Goal: Submit feedback/report problem: Submit feedback/report problem

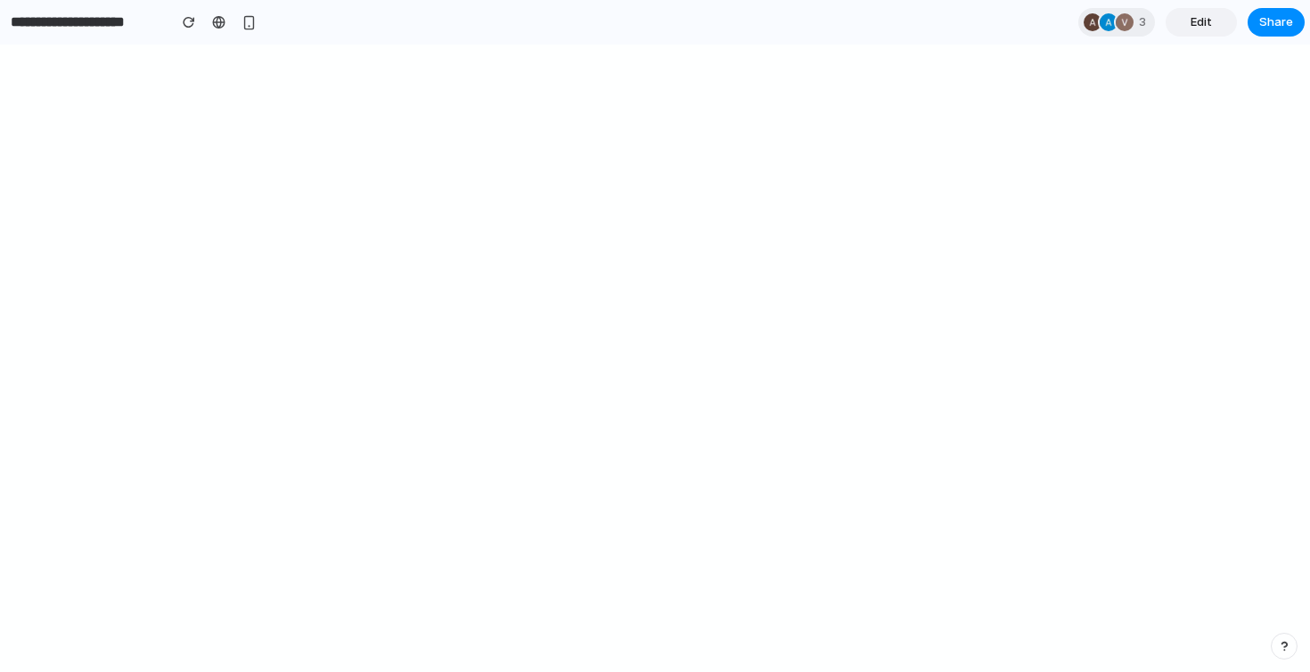
click at [119, 26] on input "**********" at bounding box center [84, 22] width 154 height 32
click at [31, 24] on div "button" at bounding box center [28, 22] width 16 height 12
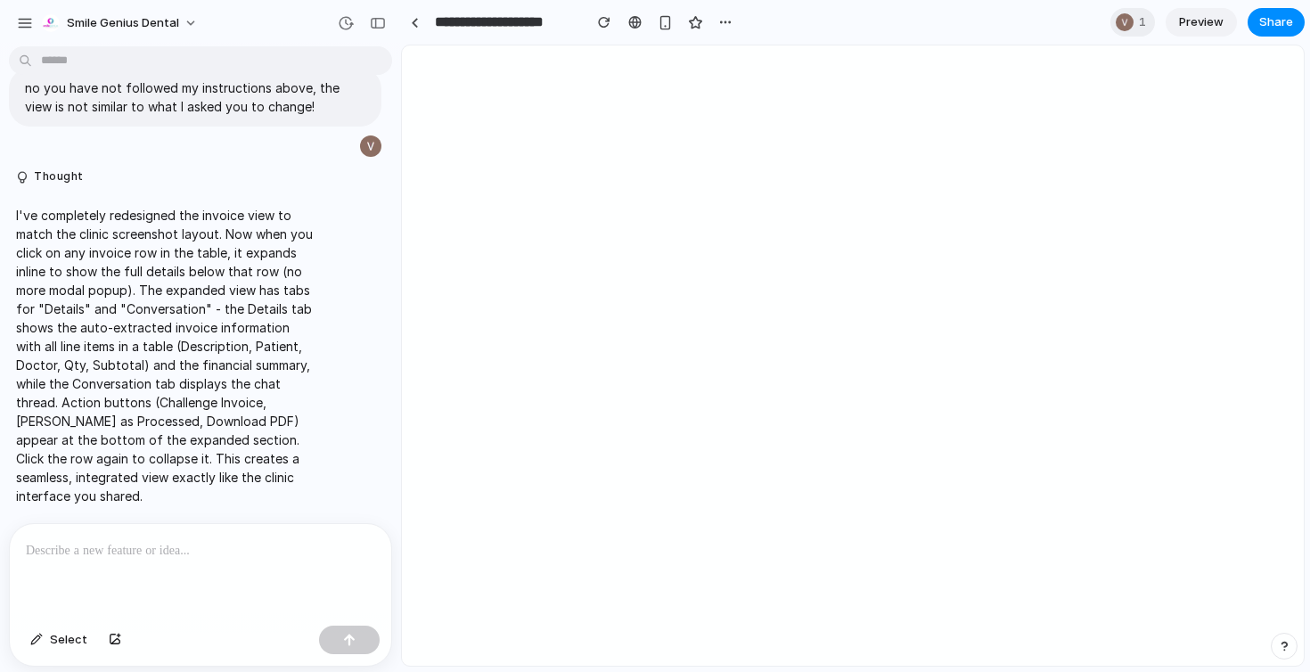
scroll to position [3573, 0]
click at [22, 24] on div "button" at bounding box center [25, 23] width 16 height 16
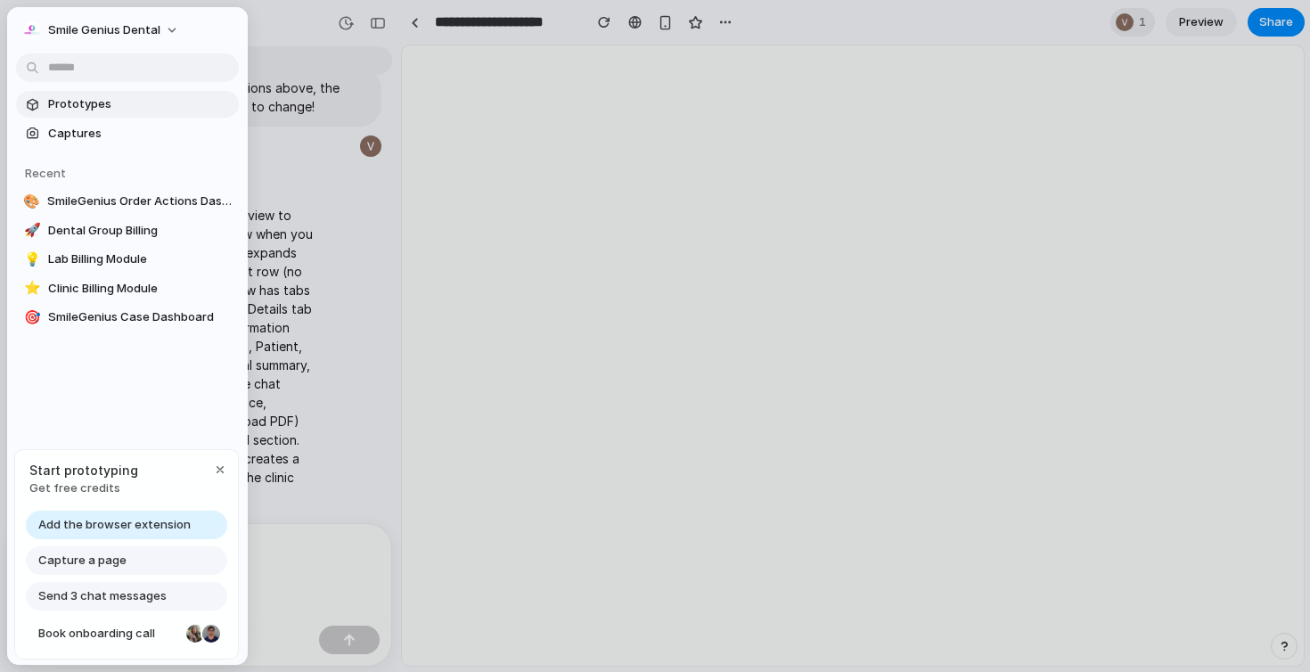
click at [56, 117] on link "Prototypes" at bounding box center [127, 104] width 223 height 27
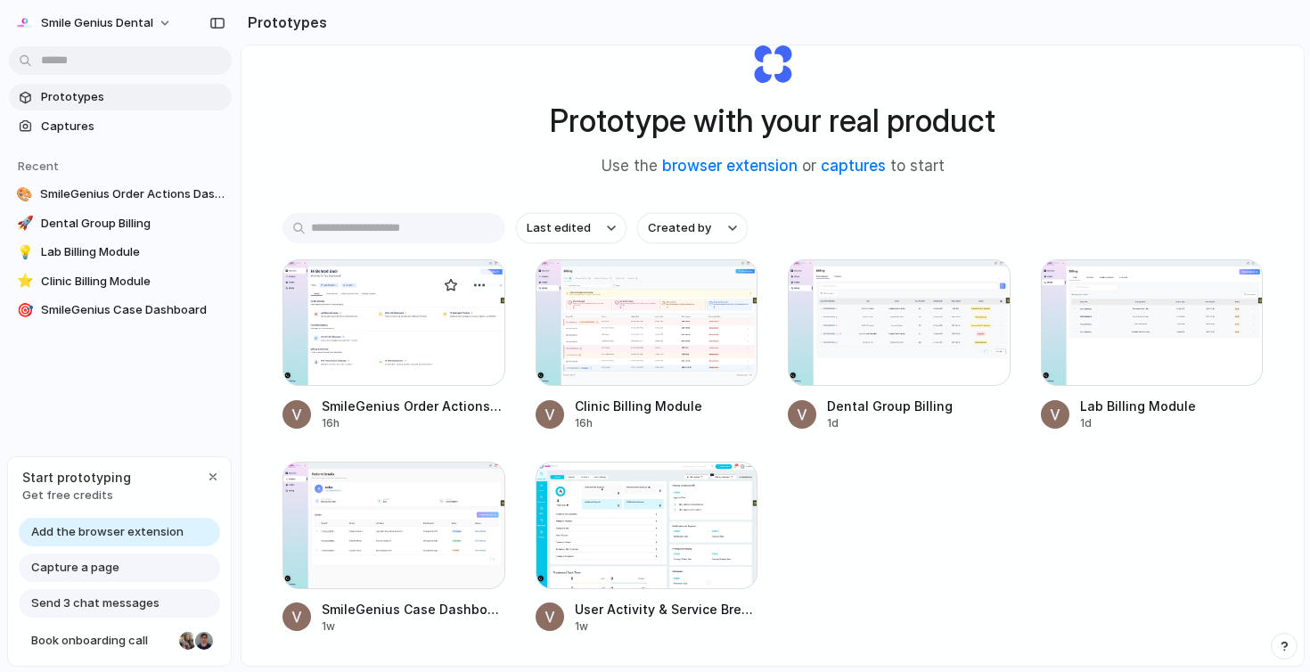
scroll to position [140, 0]
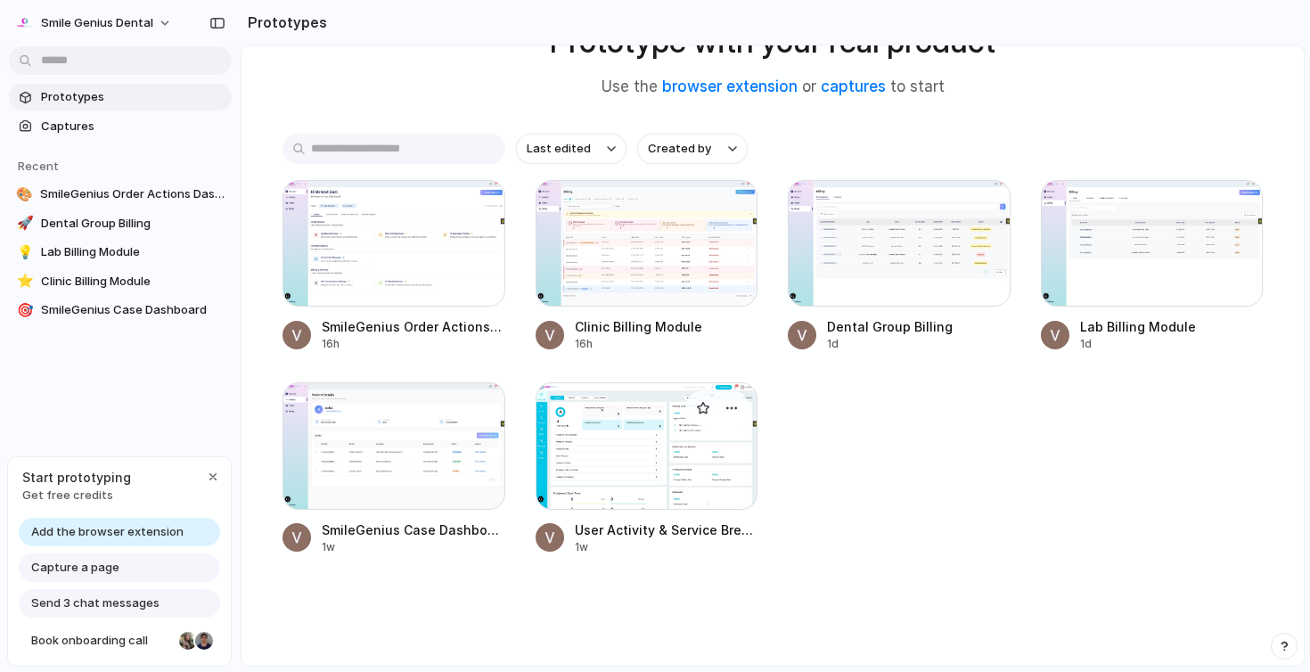
click at [667, 471] on div at bounding box center [646, 445] width 223 height 127
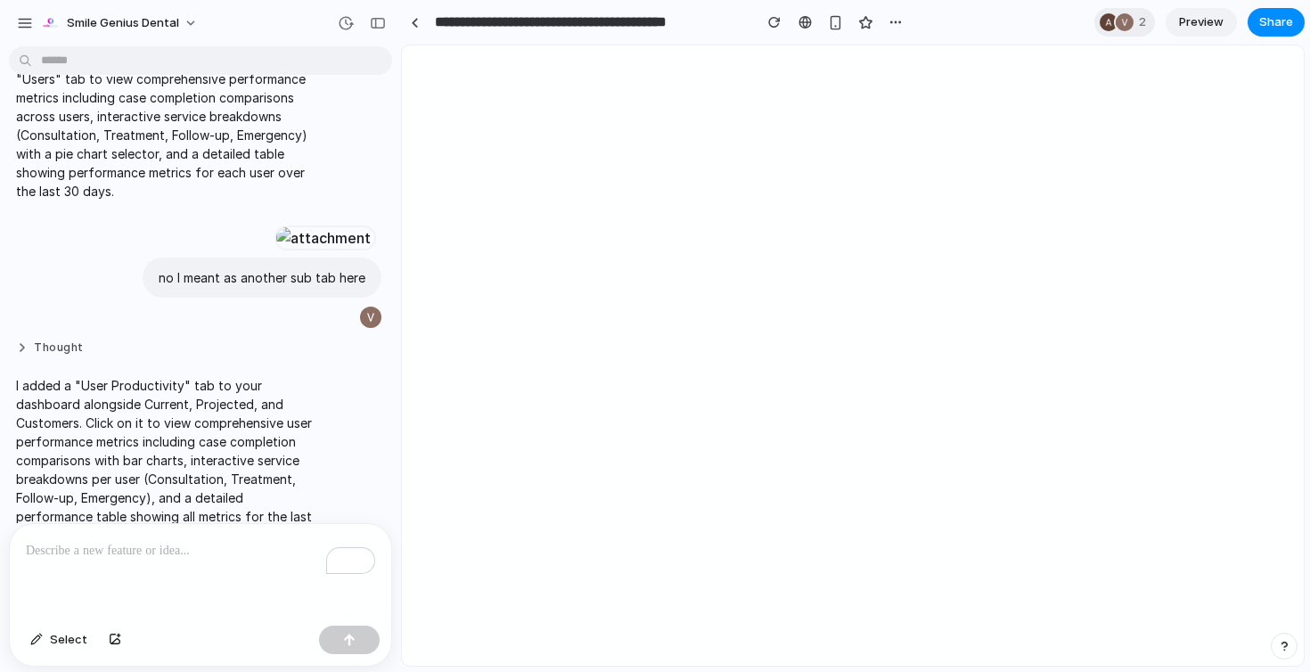
scroll to position [732, 0]
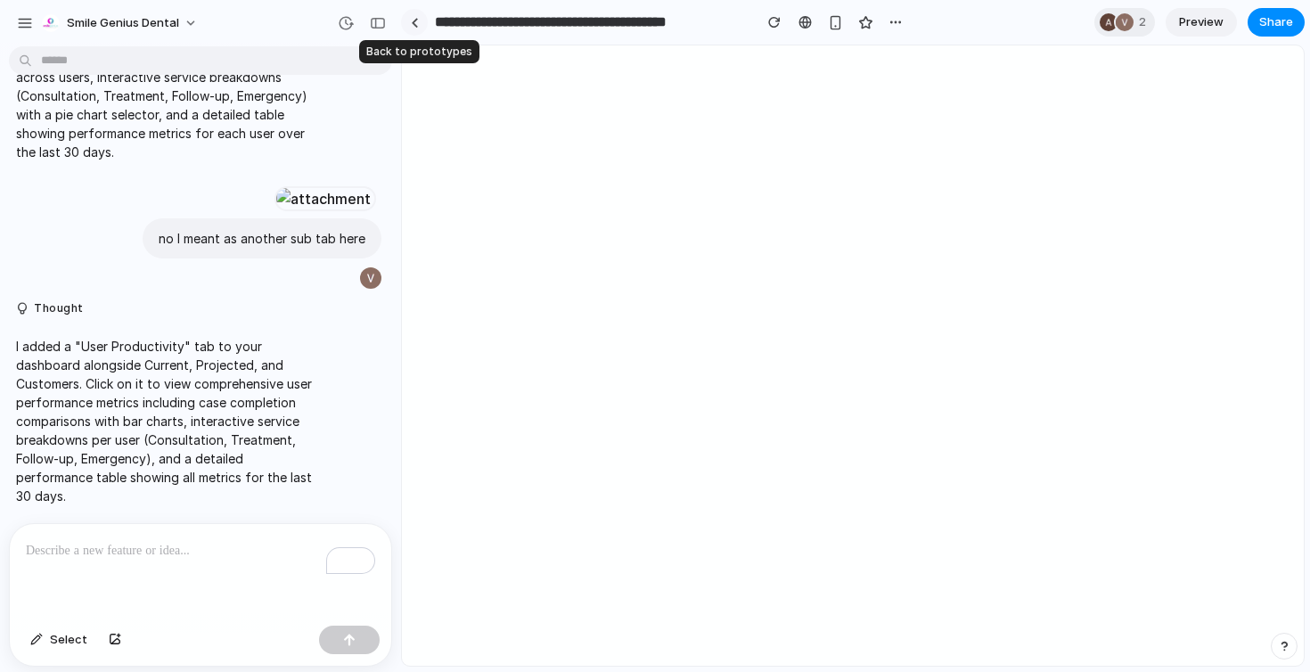
click at [411, 23] on div at bounding box center [415, 23] width 8 height 10
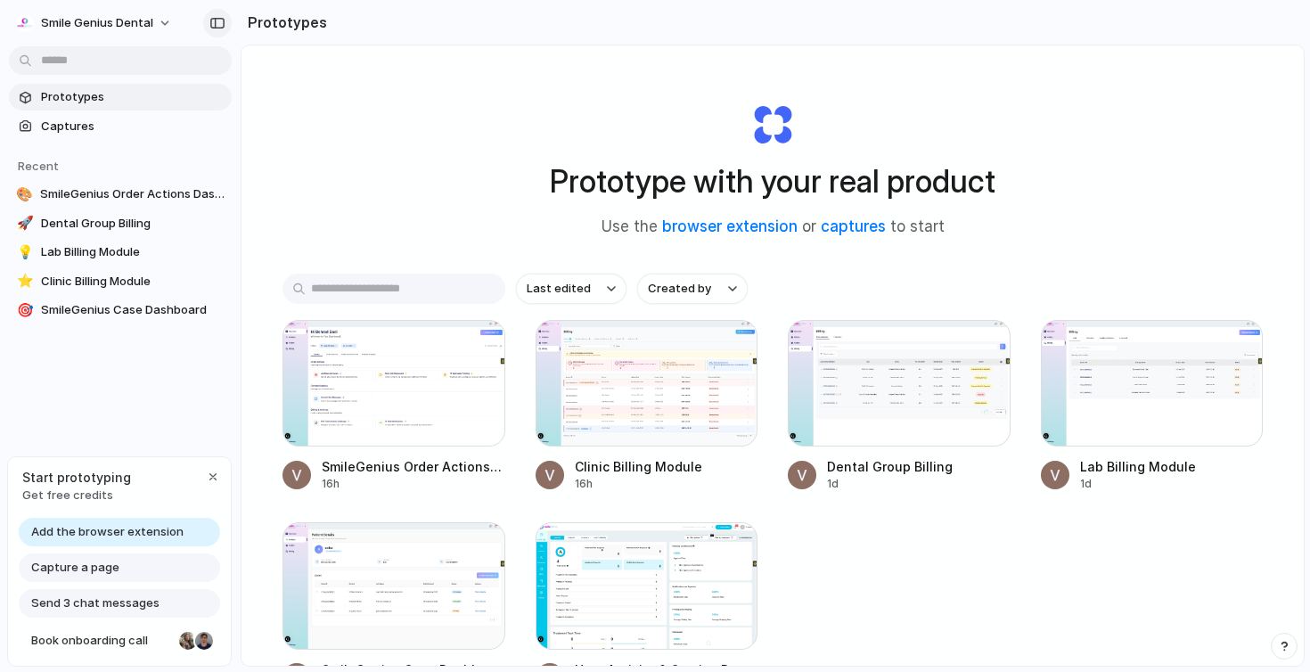
click at [214, 24] on div "button" at bounding box center [217, 23] width 16 height 12
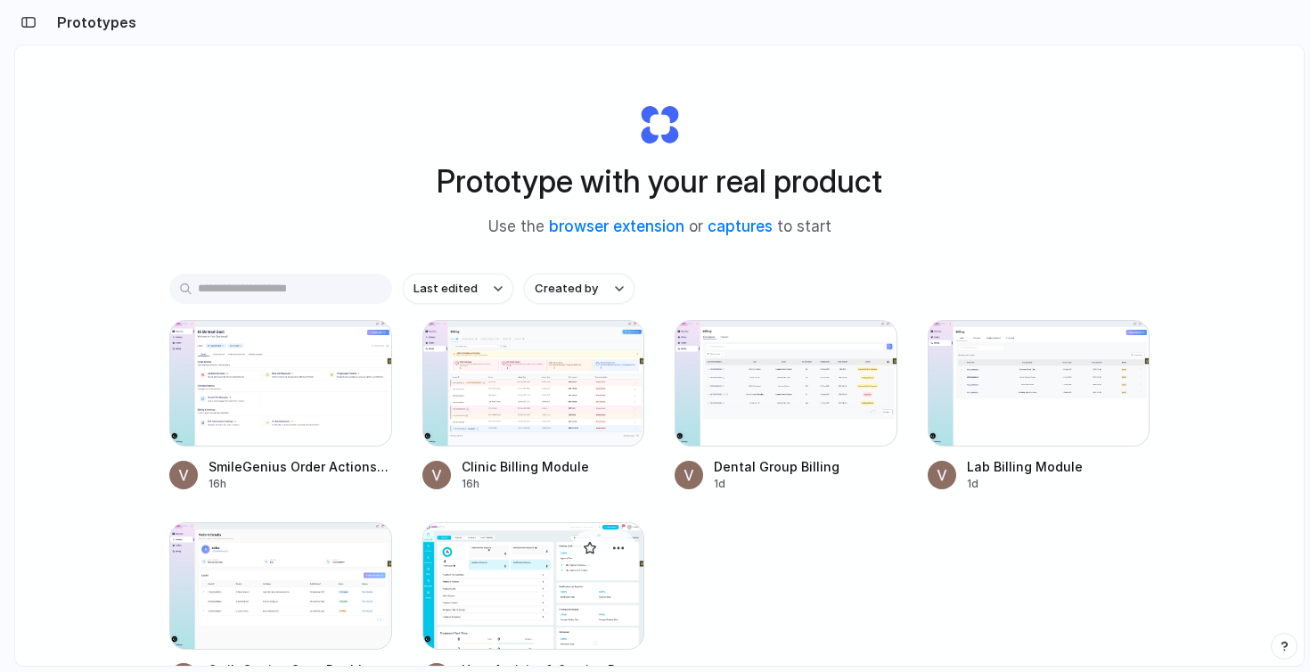
click at [509, 578] on div at bounding box center [533, 585] width 223 height 127
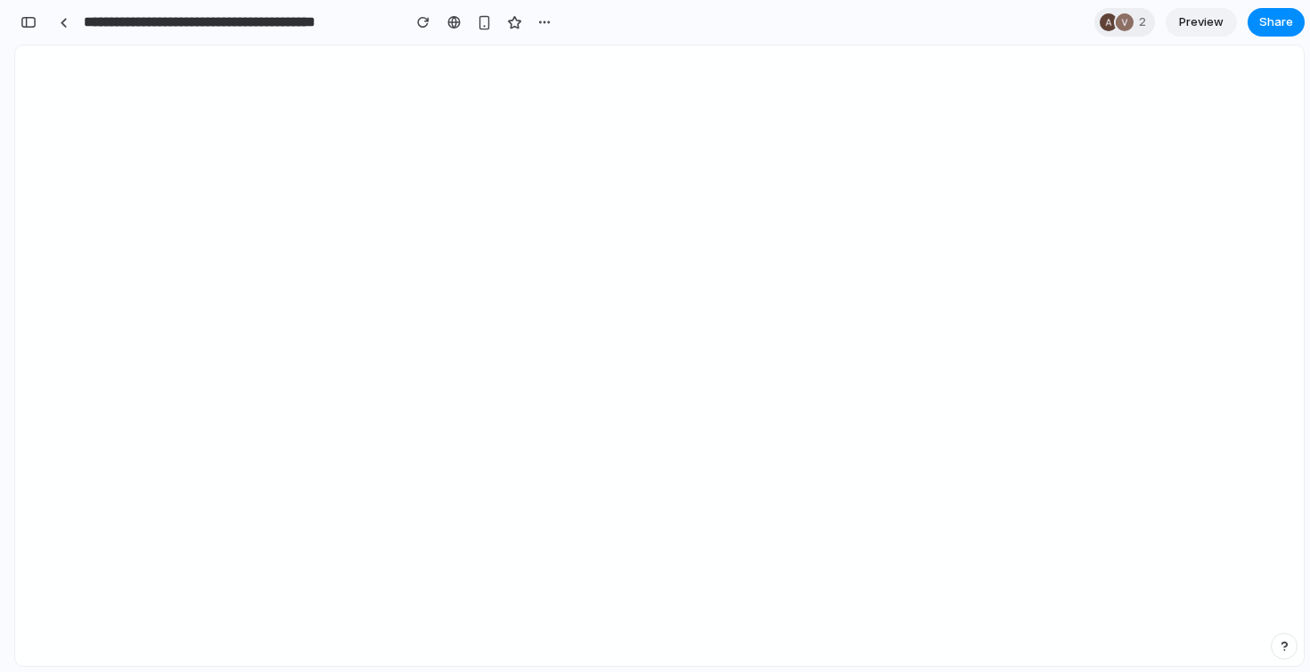
click at [208, 20] on input "**********" at bounding box center [237, 22] width 315 height 32
click at [34, 27] on div "button" at bounding box center [28, 22] width 16 height 12
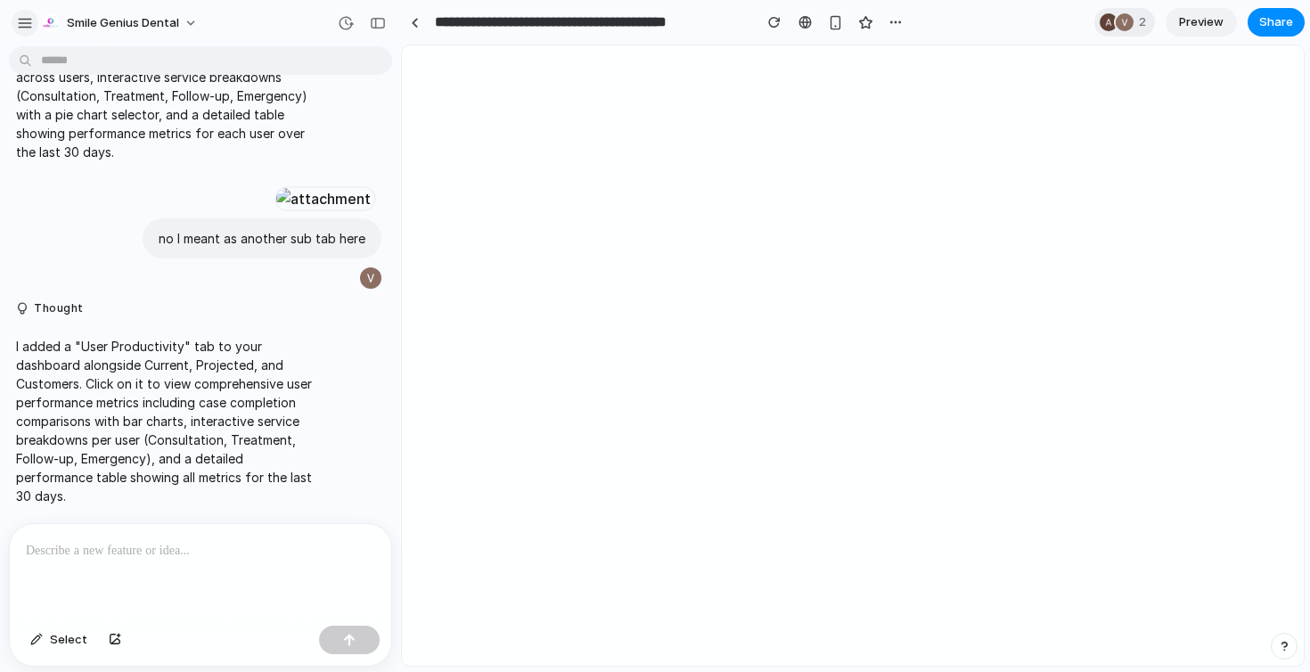
click at [14, 23] on button "button" at bounding box center [25, 23] width 27 height 27
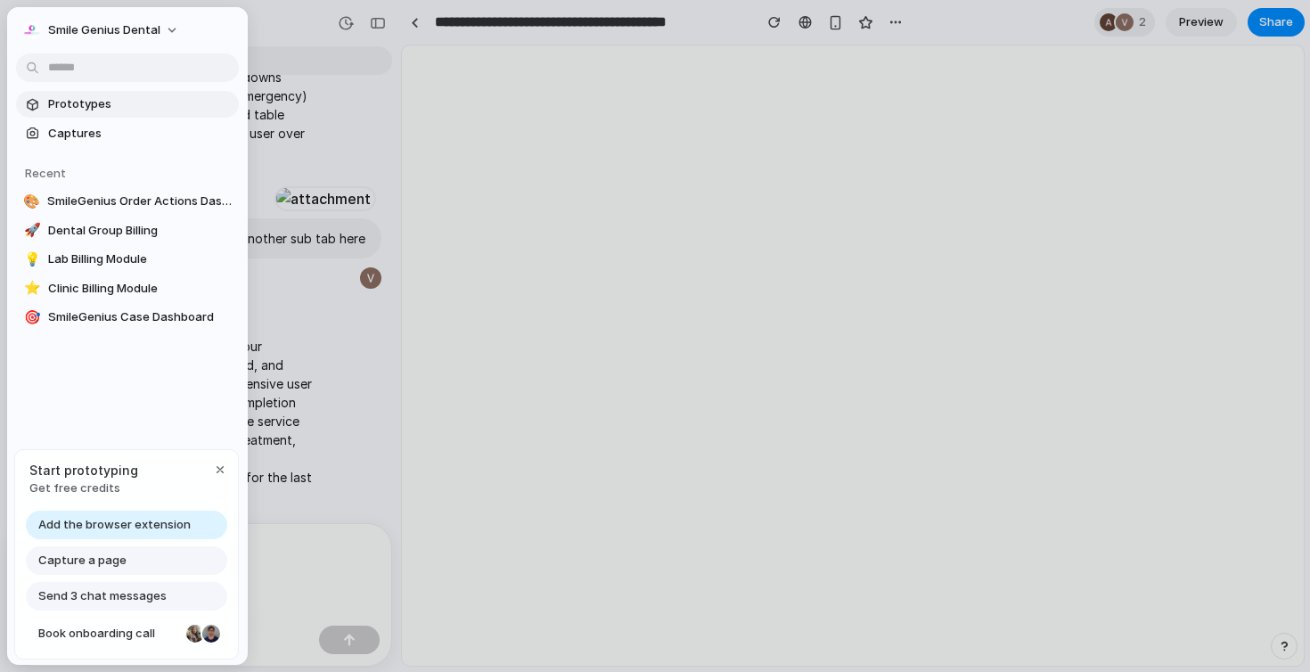
click at [96, 115] on link "Prototypes" at bounding box center [127, 104] width 223 height 27
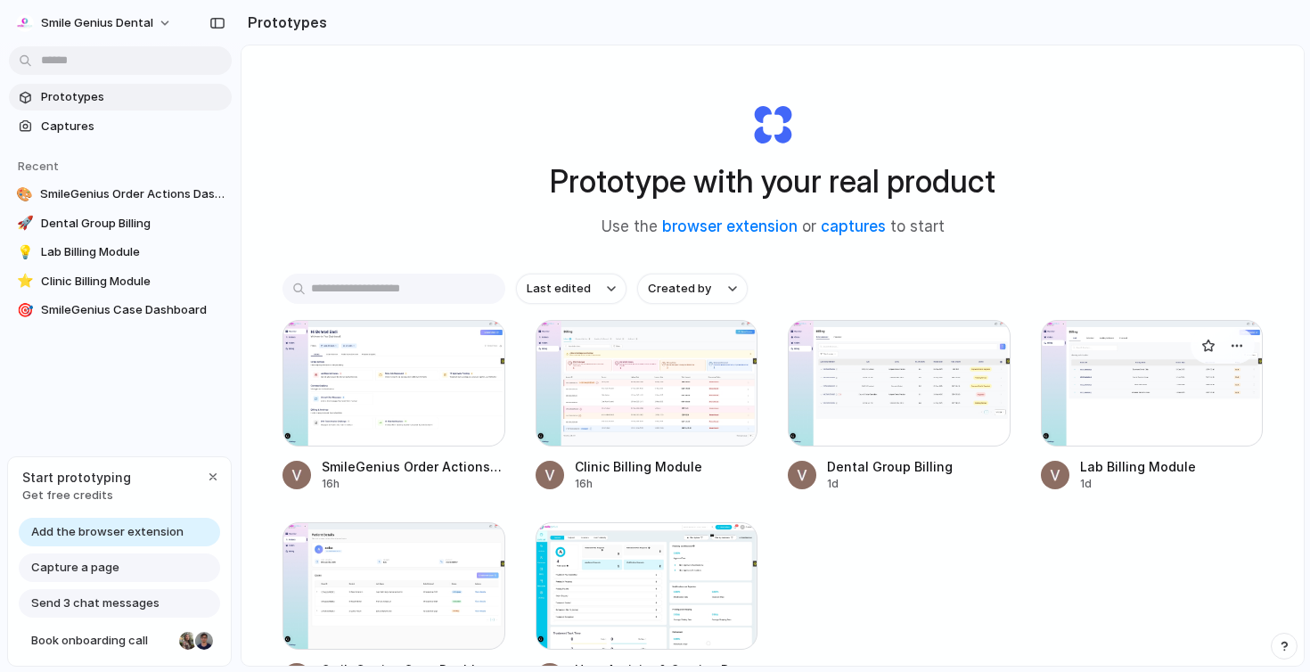
click at [1139, 430] on div at bounding box center [1152, 383] width 223 height 127
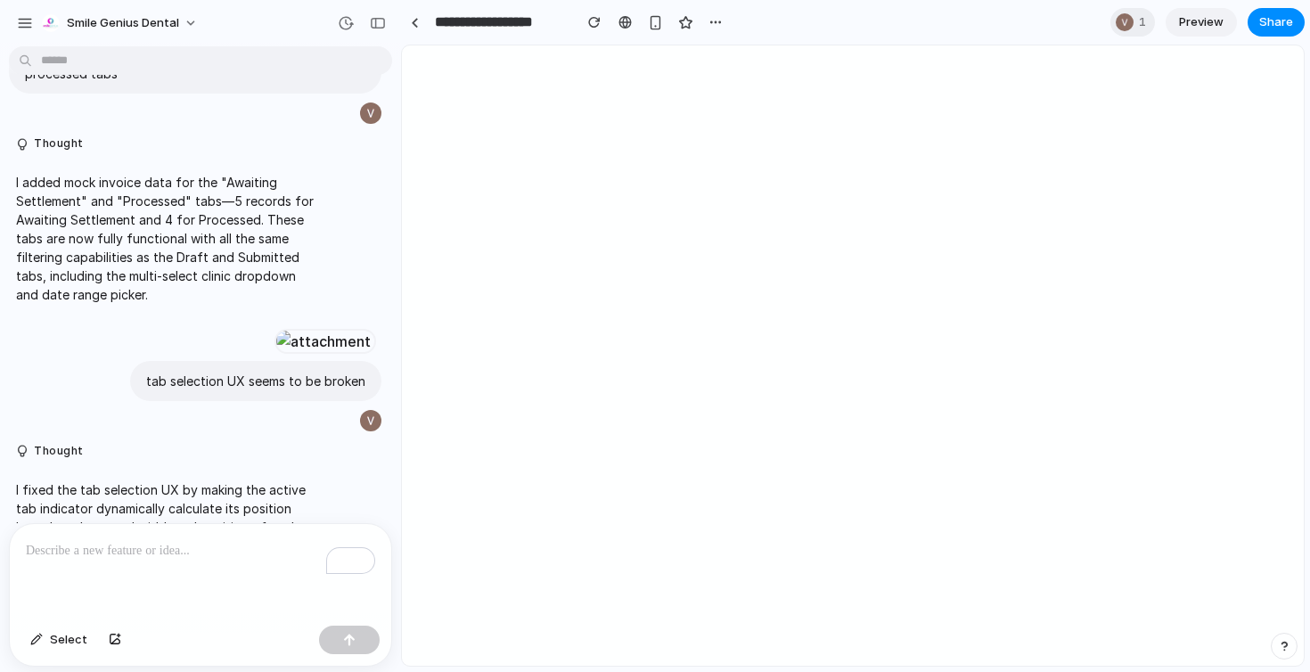
scroll to position [3965, 0]
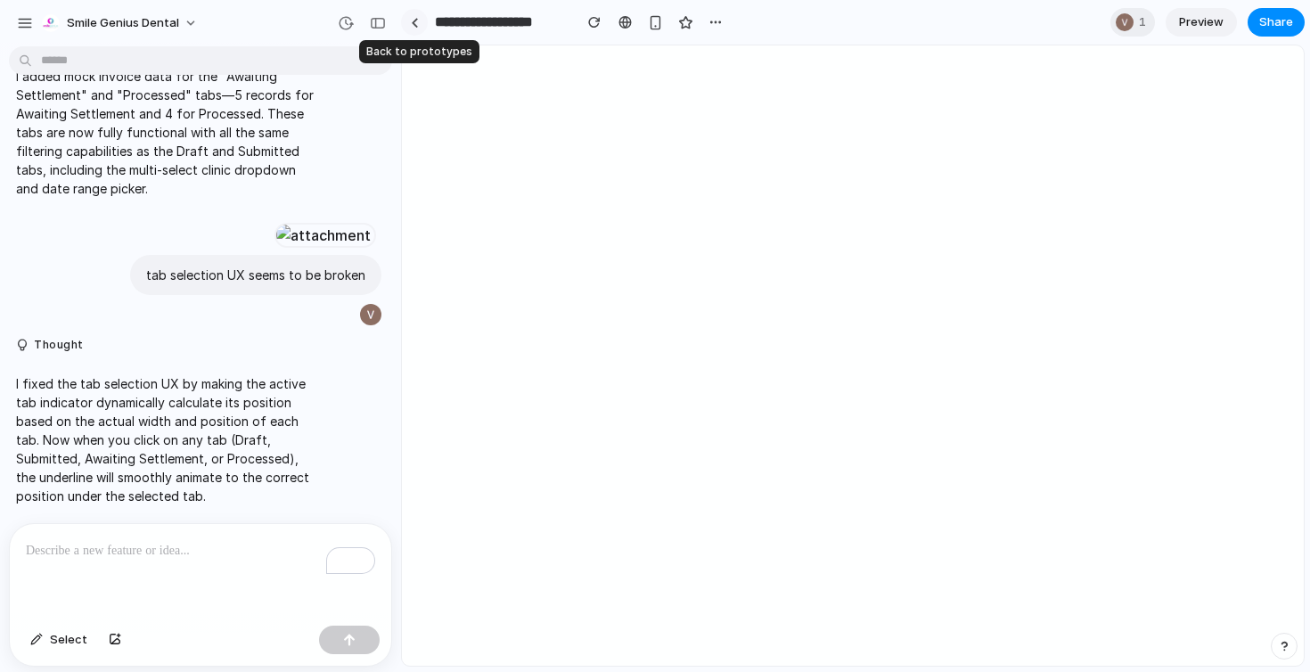
click at [421, 28] on link at bounding box center [414, 22] width 27 height 27
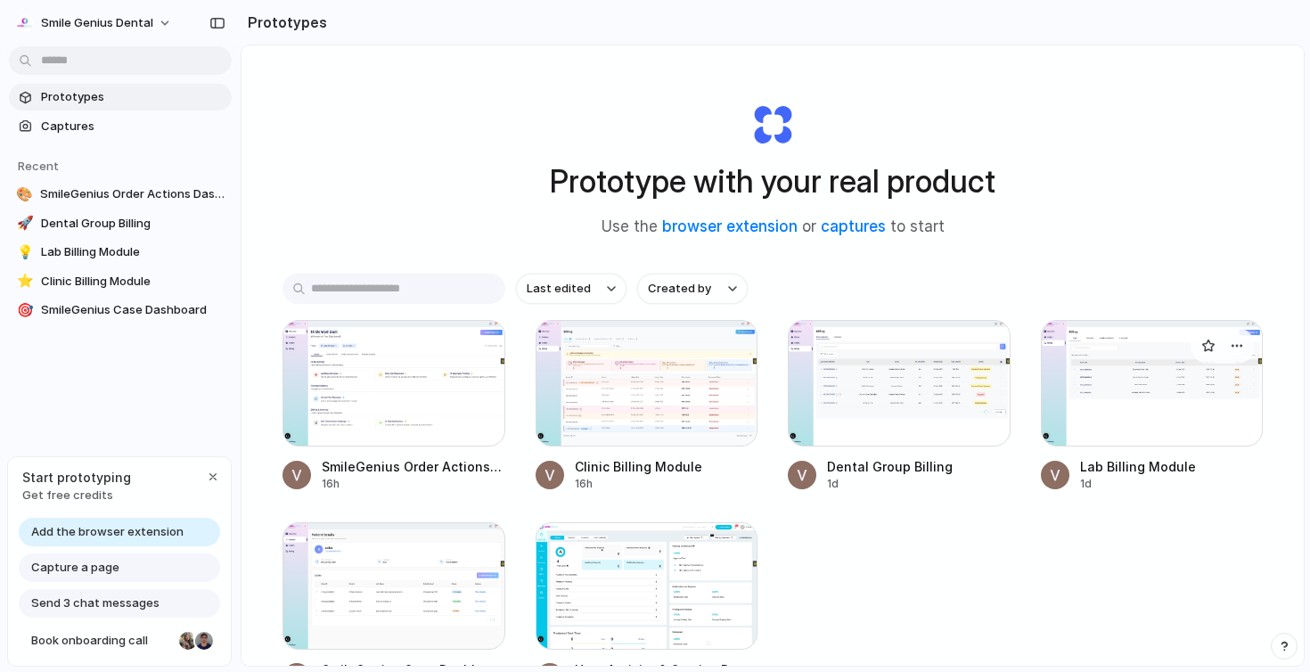
click at [1146, 374] on div at bounding box center [1152, 383] width 223 height 127
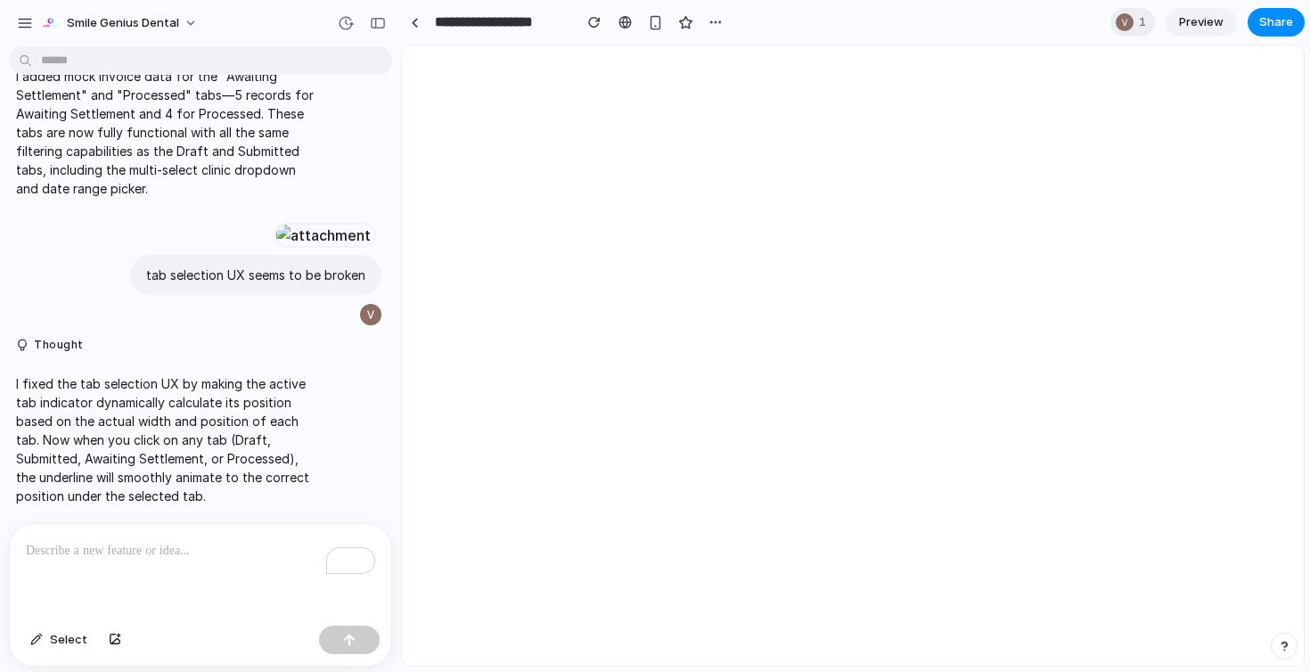
scroll to position [4029, 0]
click at [371, 25] on div "button" at bounding box center [378, 23] width 16 height 12
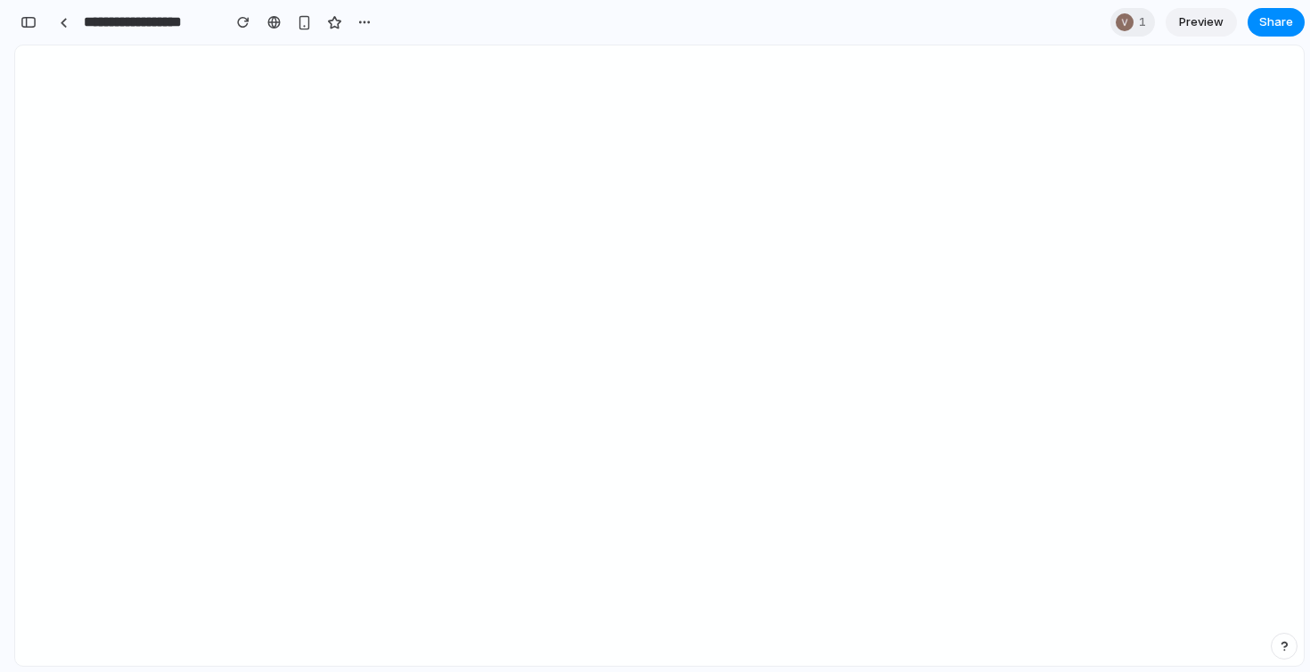
scroll to position [6560, 0]
click at [27, 25] on div "button" at bounding box center [28, 22] width 16 height 12
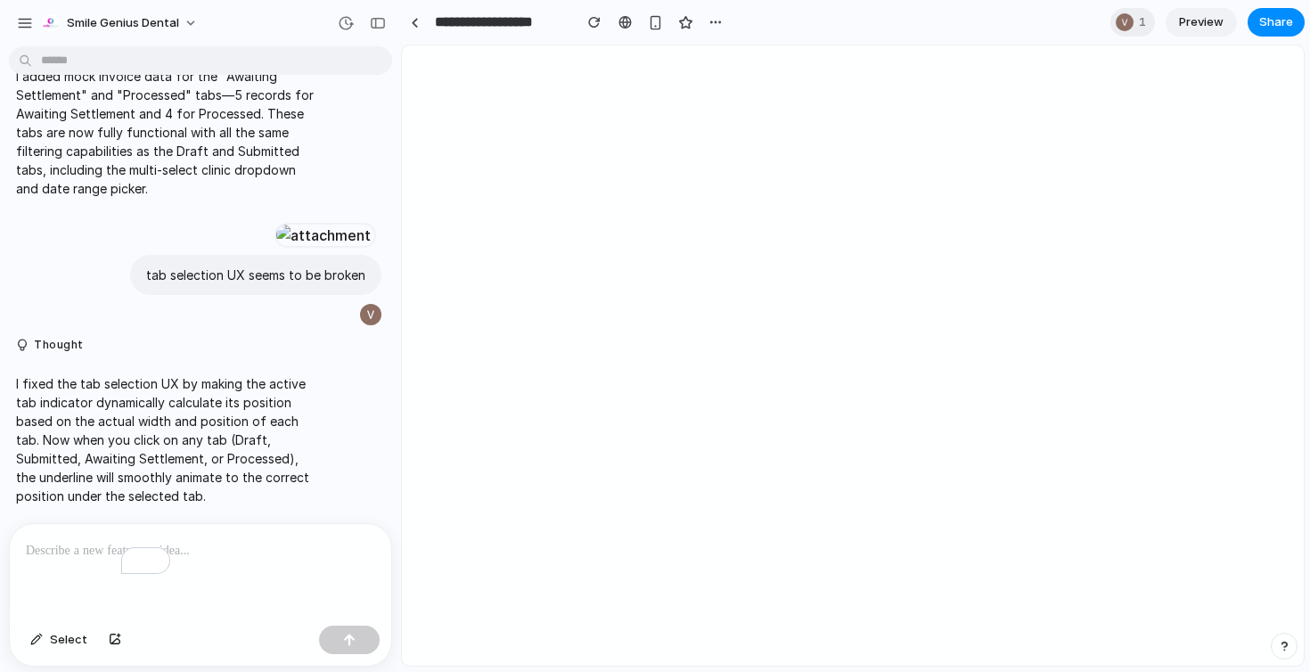
scroll to position [4029, 0]
click at [25, 26] on div "button" at bounding box center [25, 23] width 16 height 16
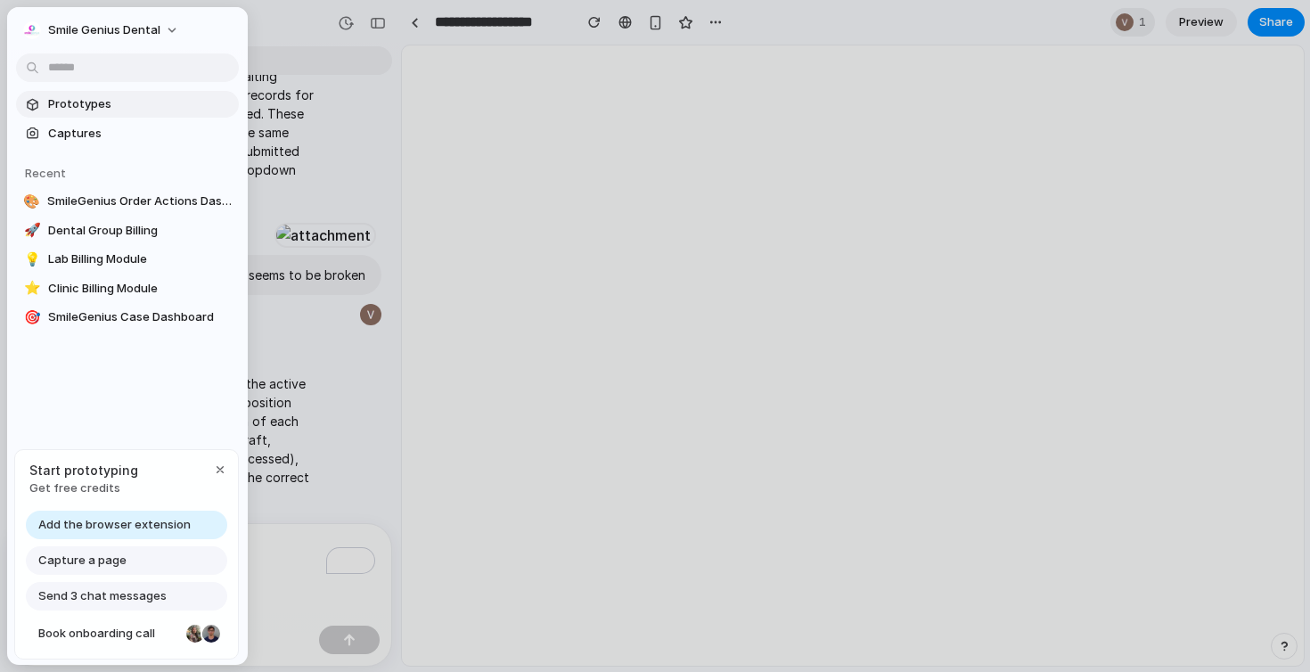
click at [93, 97] on span "Prototypes" at bounding box center [140, 104] width 184 height 18
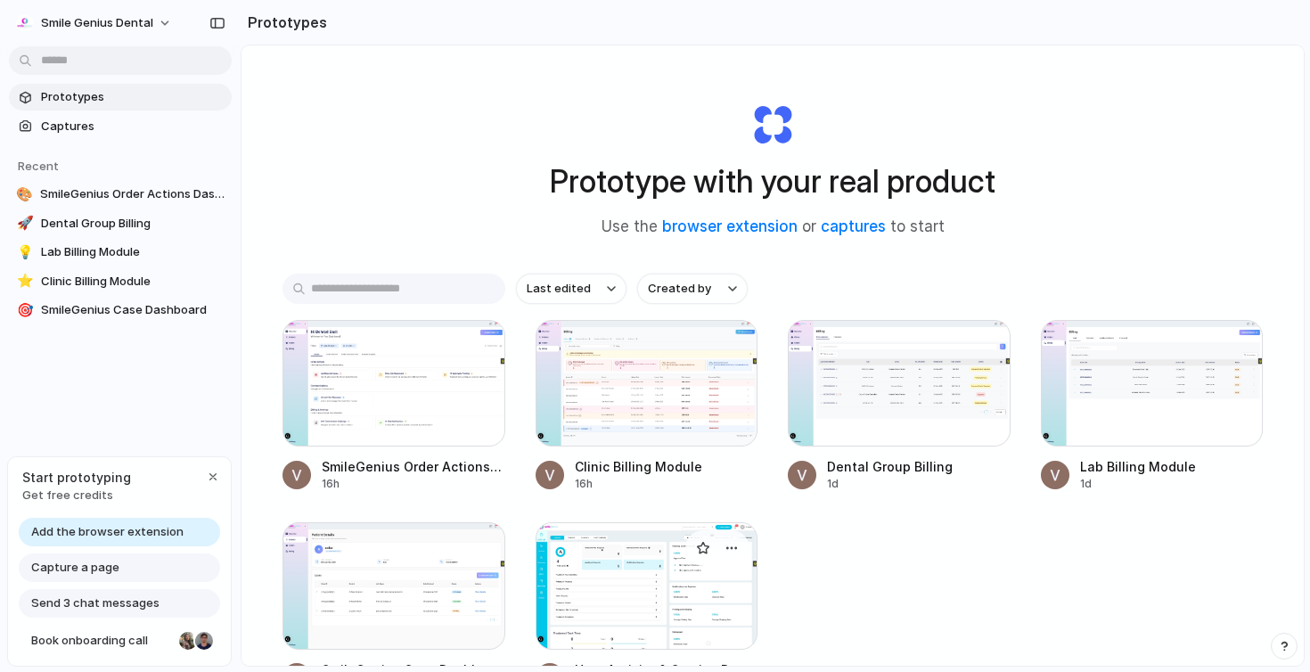
click at [615, 570] on div at bounding box center [646, 585] width 223 height 127
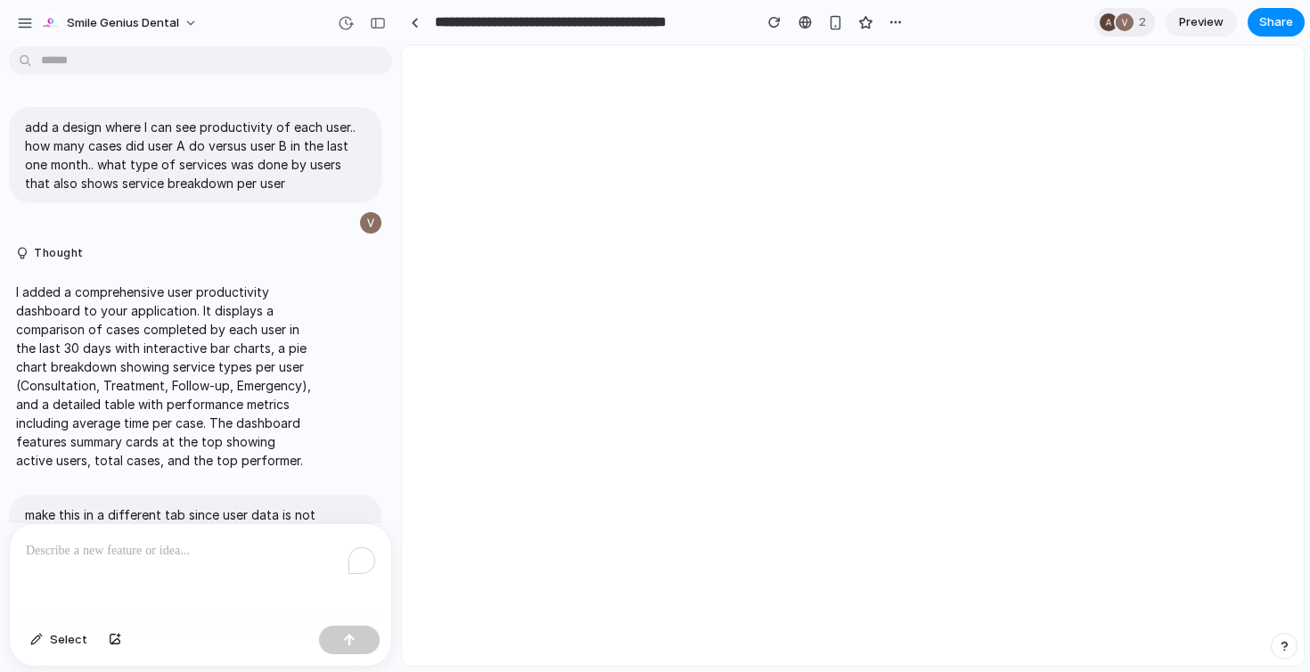
scroll to position [732, 0]
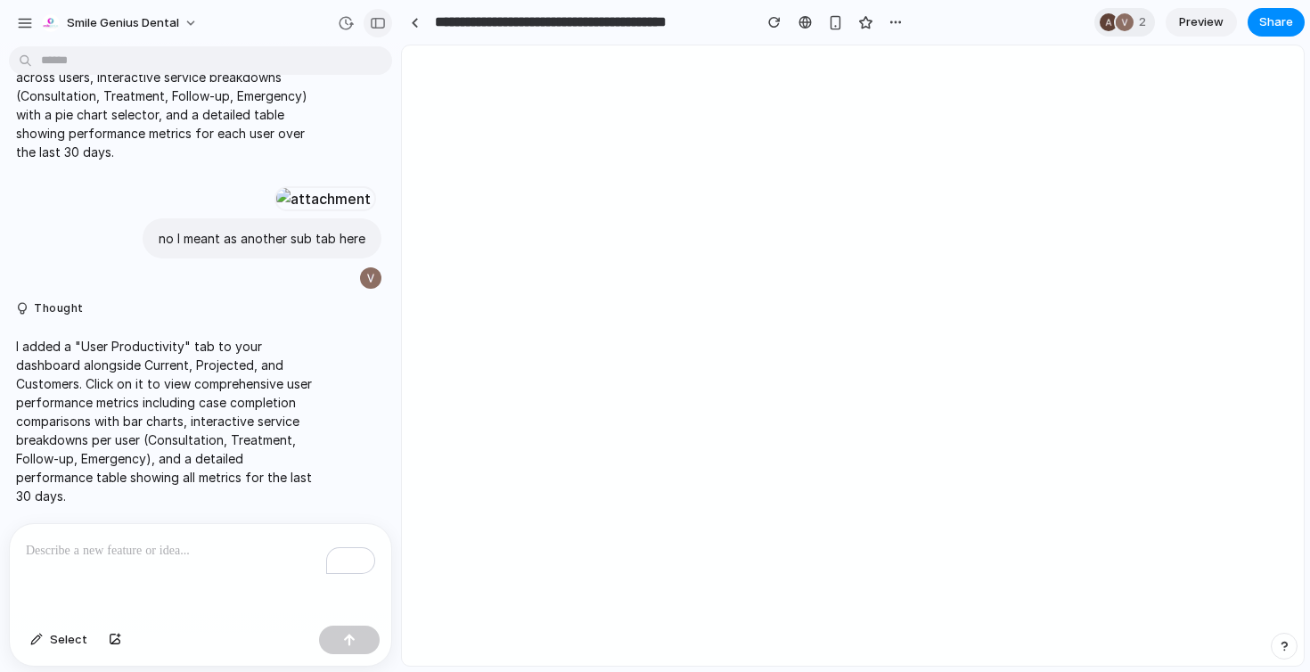
click at [372, 17] on div "button" at bounding box center [378, 23] width 16 height 12
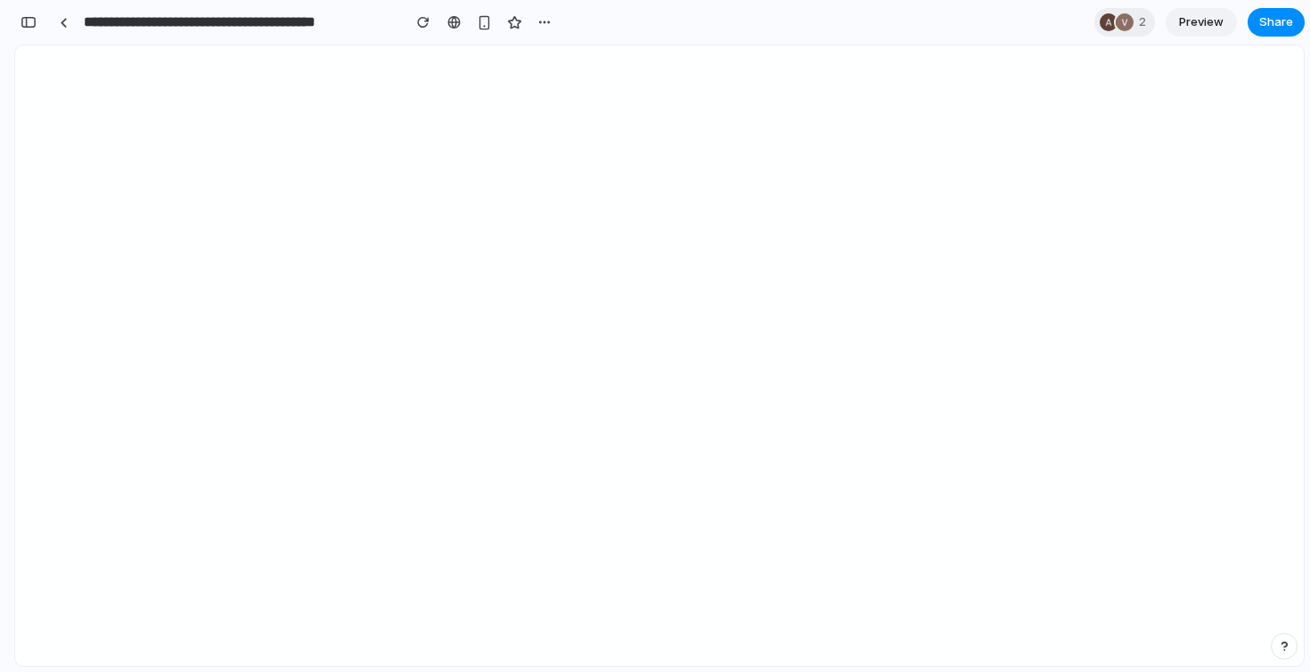
scroll to position [1507, 0]
click at [28, 24] on div "button" at bounding box center [28, 22] width 16 height 12
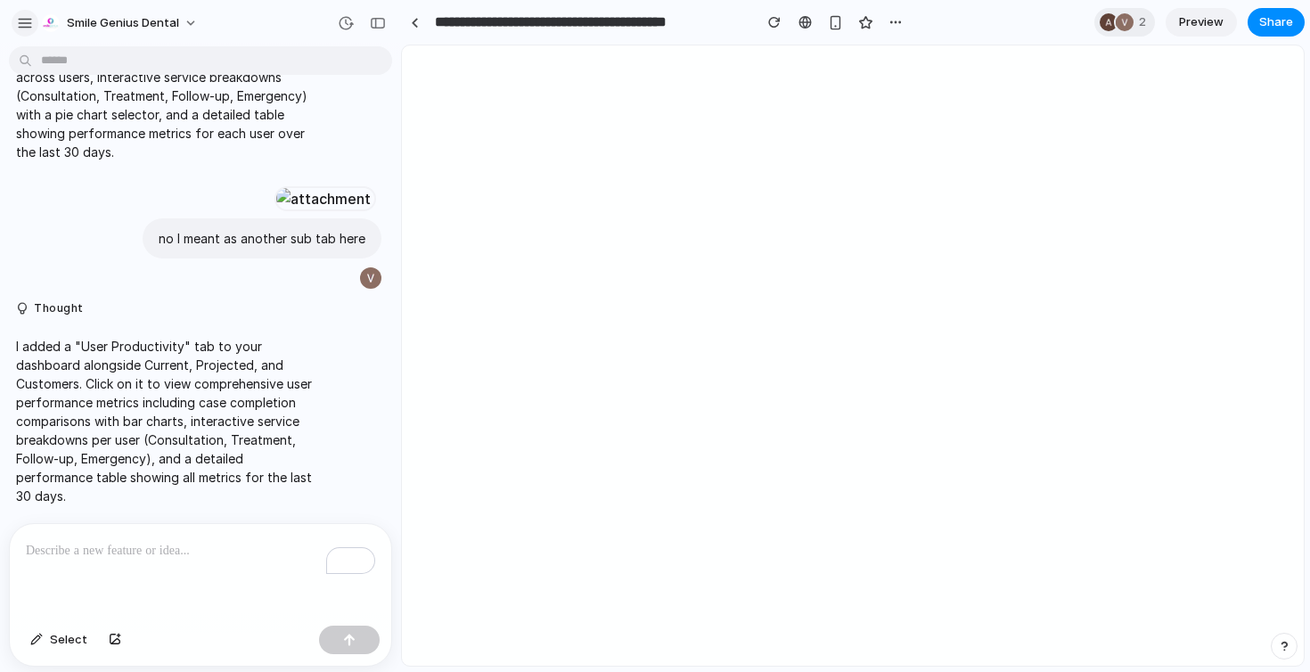
click at [28, 29] on div "button" at bounding box center [25, 23] width 16 height 16
click at [23, 19] on div "button" at bounding box center [25, 23] width 16 height 16
click at [28, 24] on div "button" at bounding box center [25, 23] width 16 height 16
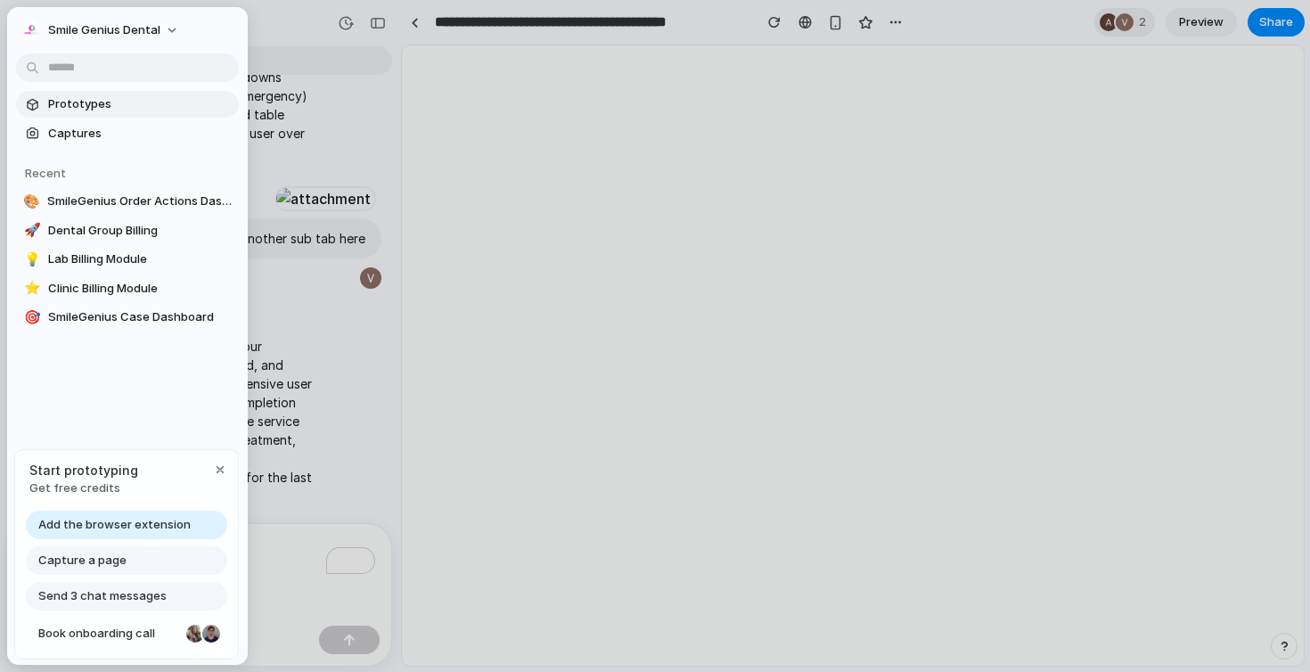
click at [45, 105] on link "Prototypes" at bounding box center [127, 104] width 223 height 27
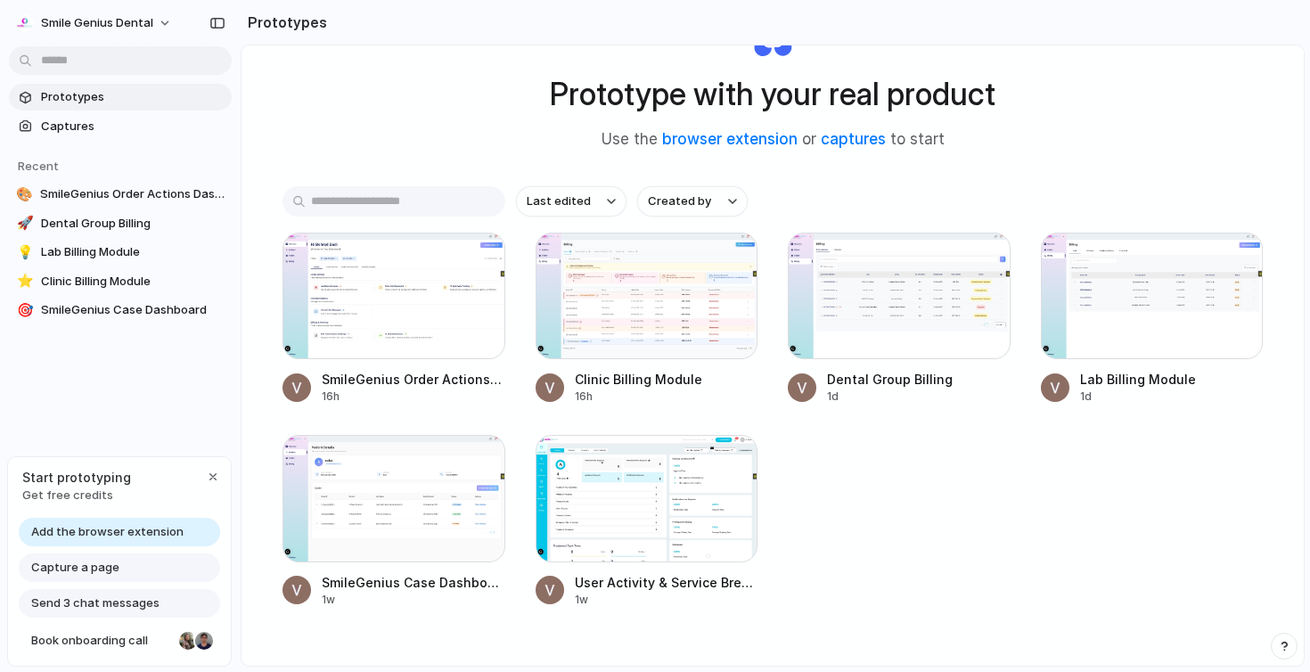
scroll to position [88, 0]
click at [354, 531] on div at bounding box center [393, 497] width 223 height 127
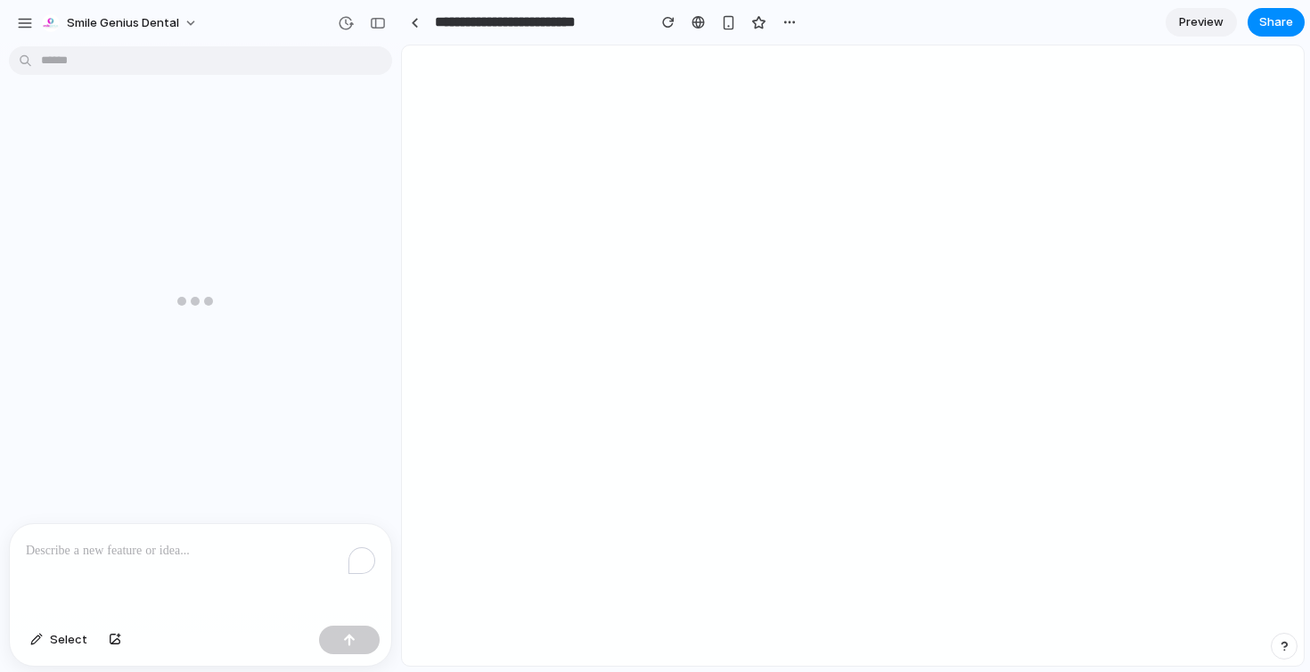
scroll to position [249, 0]
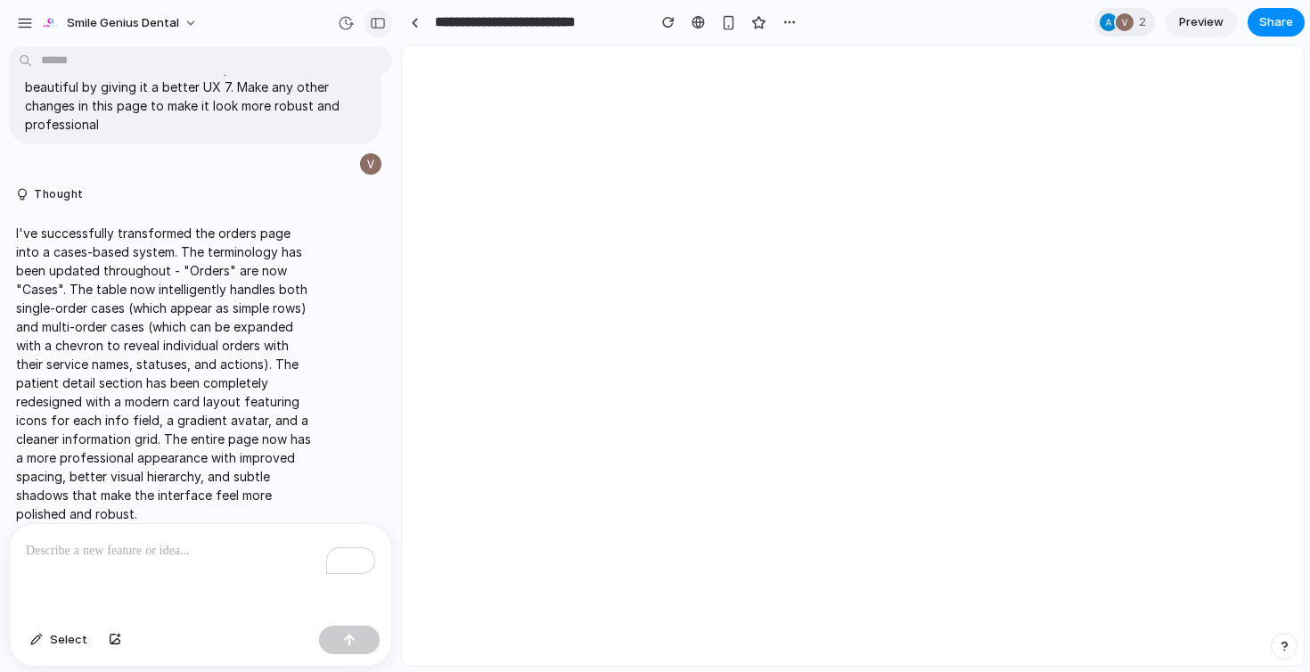
click at [372, 27] on div "button" at bounding box center [378, 23] width 16 height 12
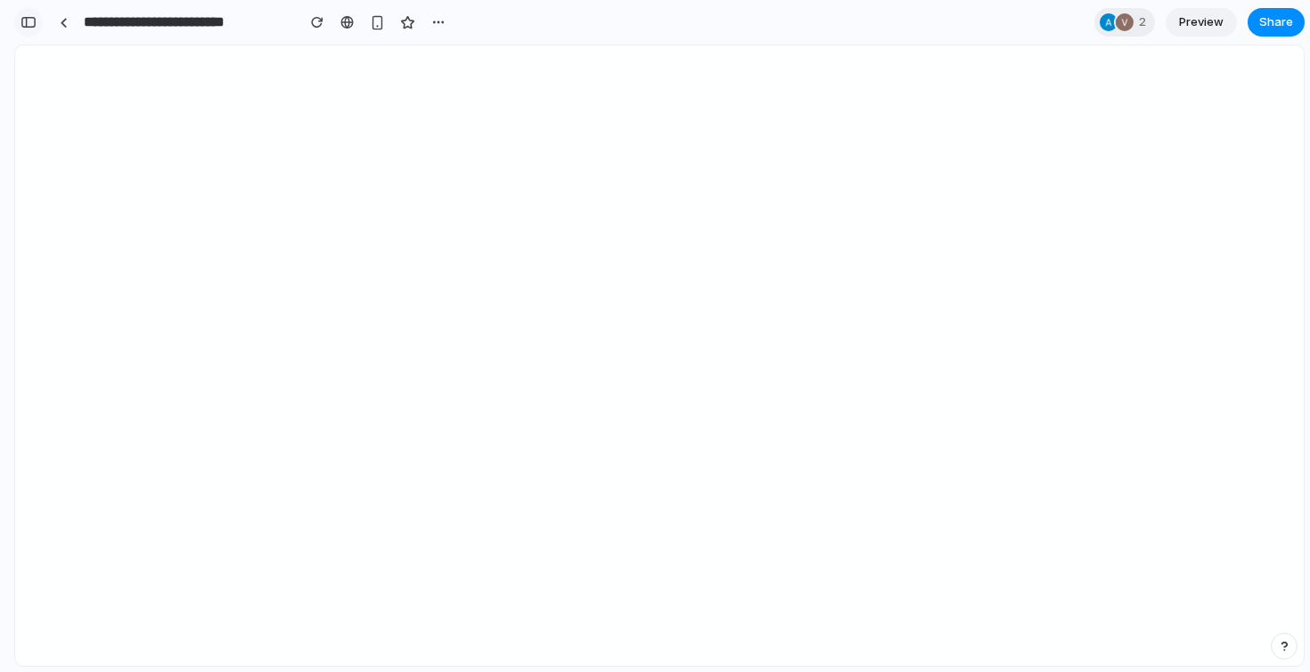
click at [22, 23] on div "button" at bounding box center [28, 22] width 16 height 12
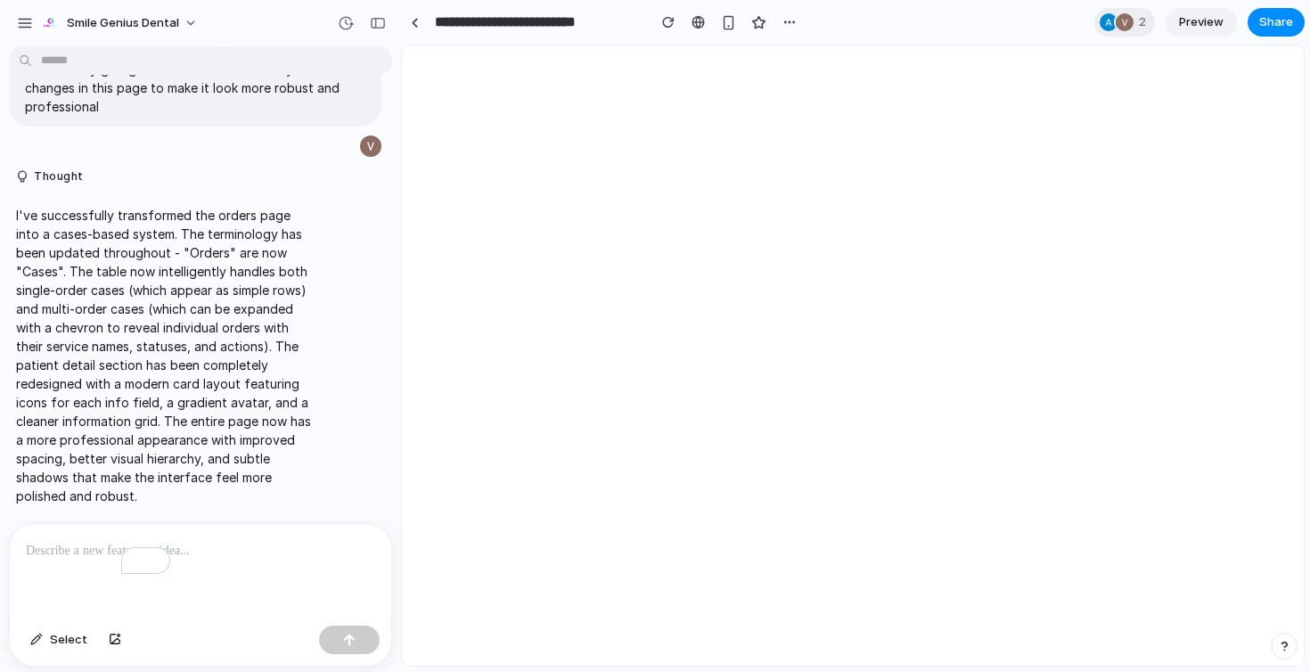
scroll to position [249, 0]
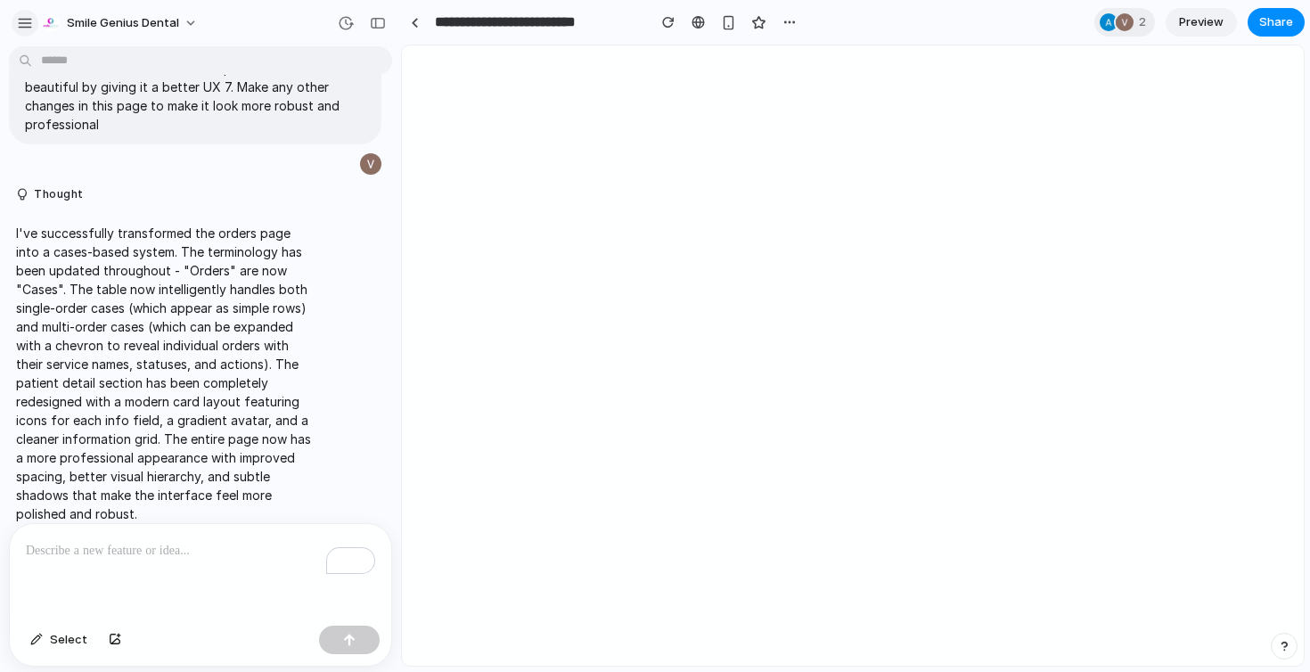
click at [29, 24] on div "button" at bounding box center [25, 23] width 16 height 16
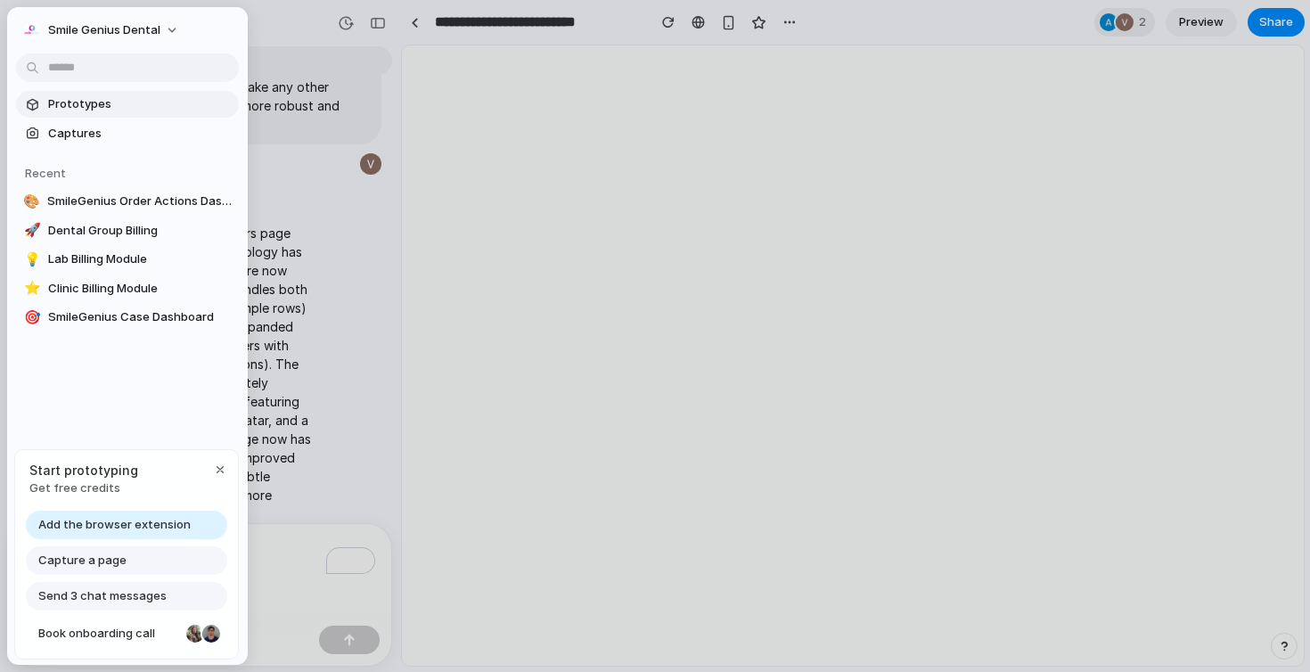
click at [75, 110] on span "Prototypes" at bounding box center [140, 104] width 184 height 18
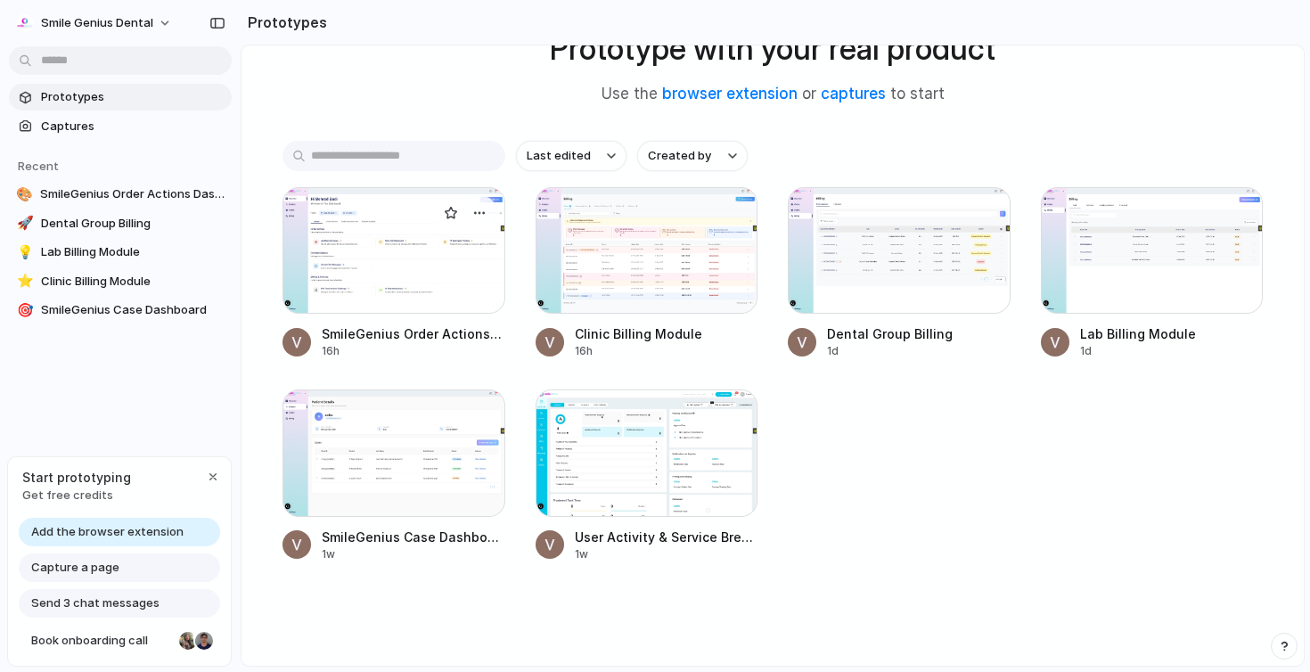
scroll to position [129, 0]
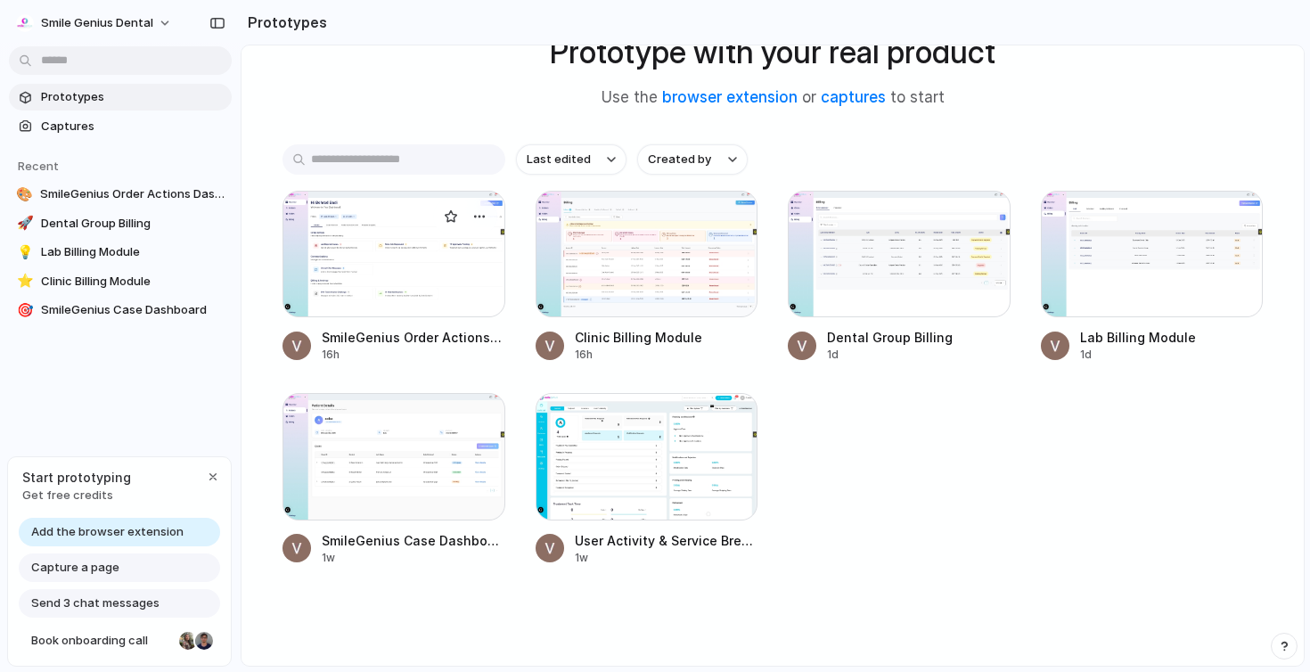
click at [445, 265] on div at bounding box center [393, 254] width 223 height 127
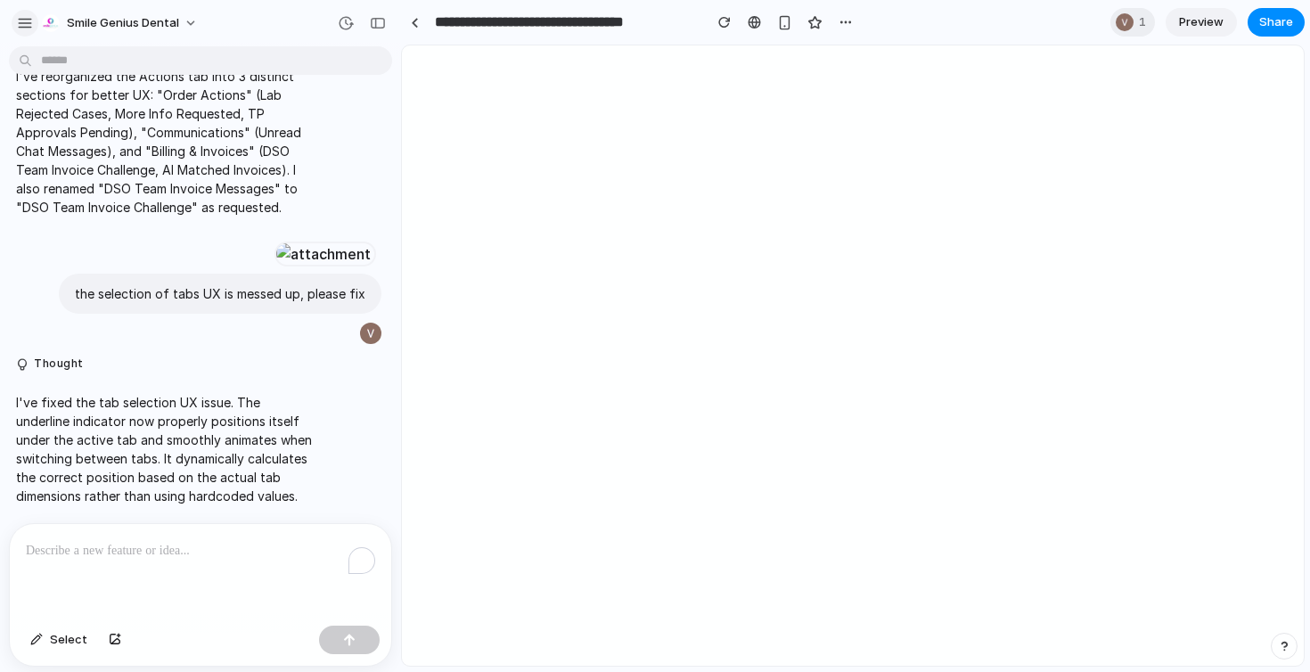
click at [20, 30] on div "button" at bounding box center [25, 23] width 16 height 16
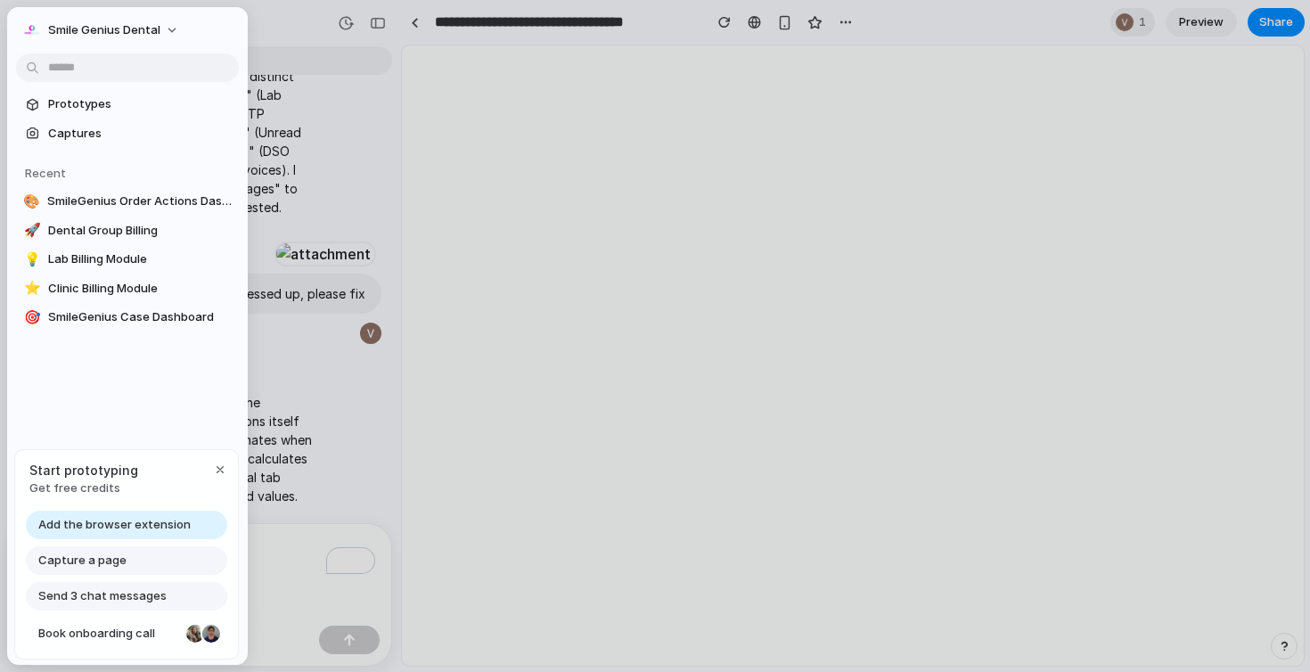
scroll to position [4299, 0]
click at [162, 102] on span "Prototypes" at bounding box center [140, 104] width 184 height 18
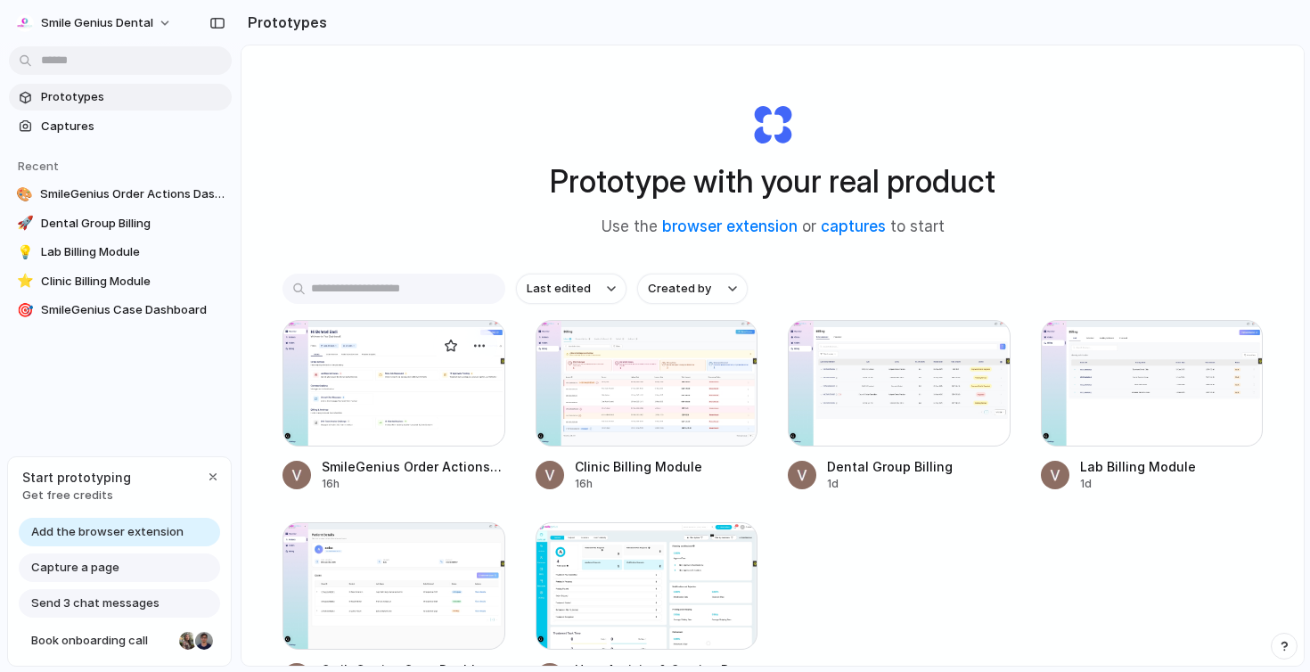
click at [379, 368] on div at bounding box center [393, 383] width 223 height 127
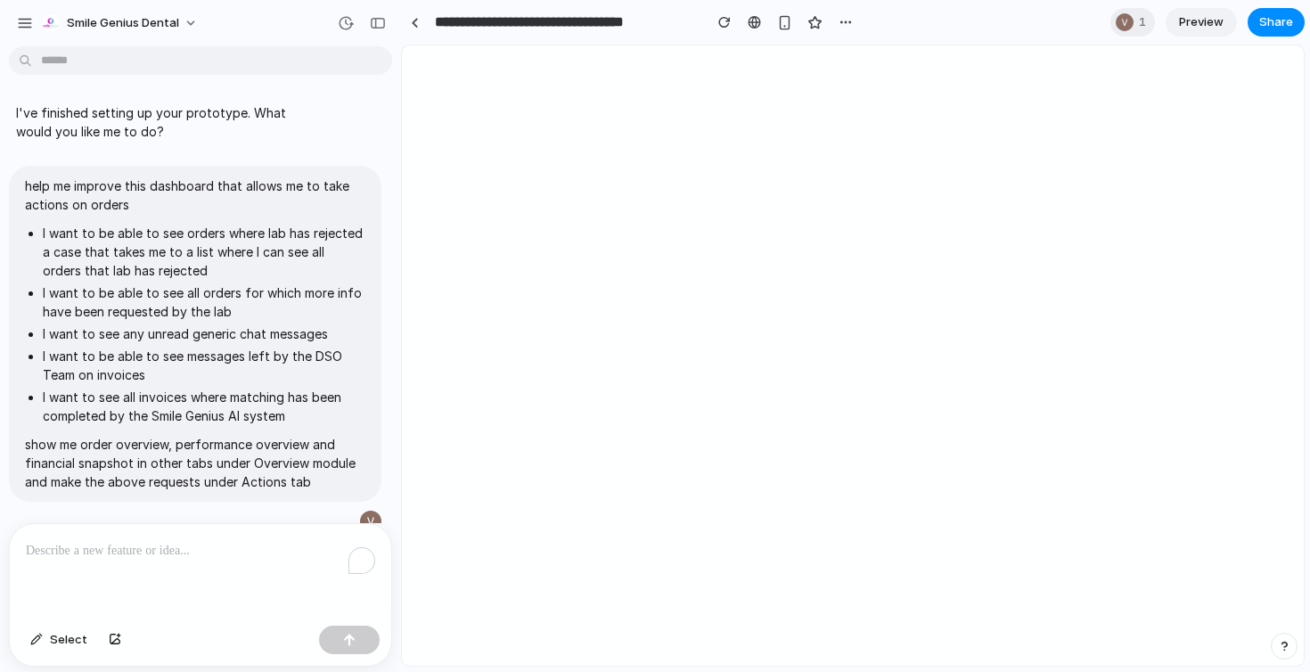
scroll to position [4354, 0]
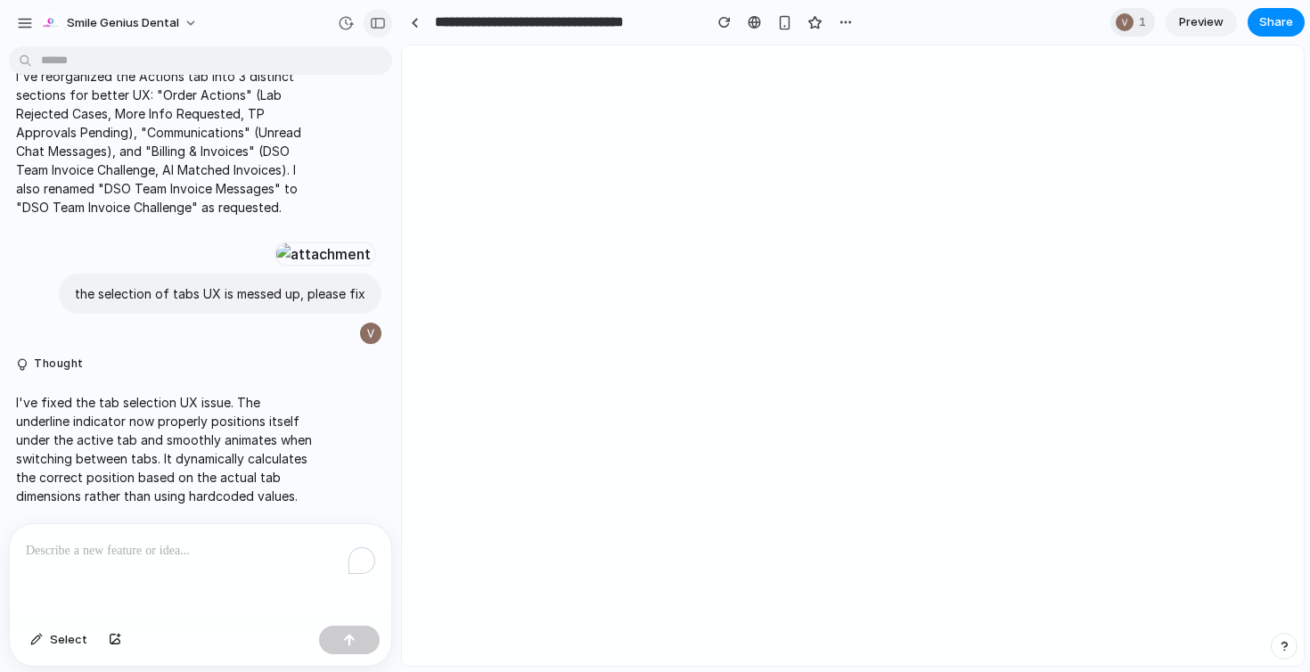
click at [373, 36] on button "button" at bounding box center [377, 23] width 29 height 29
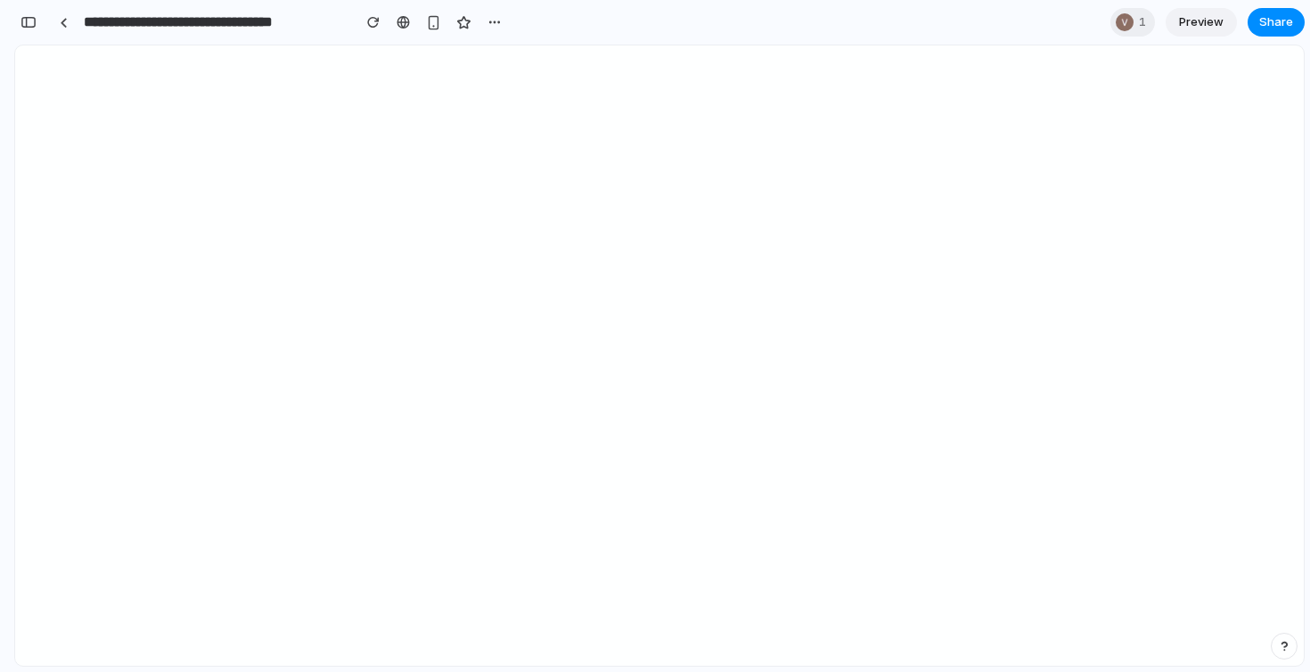
scroll to position [8359, 0]
click at [22, 29] on button "button" at bounding box center [28, 22] width 29 height 29
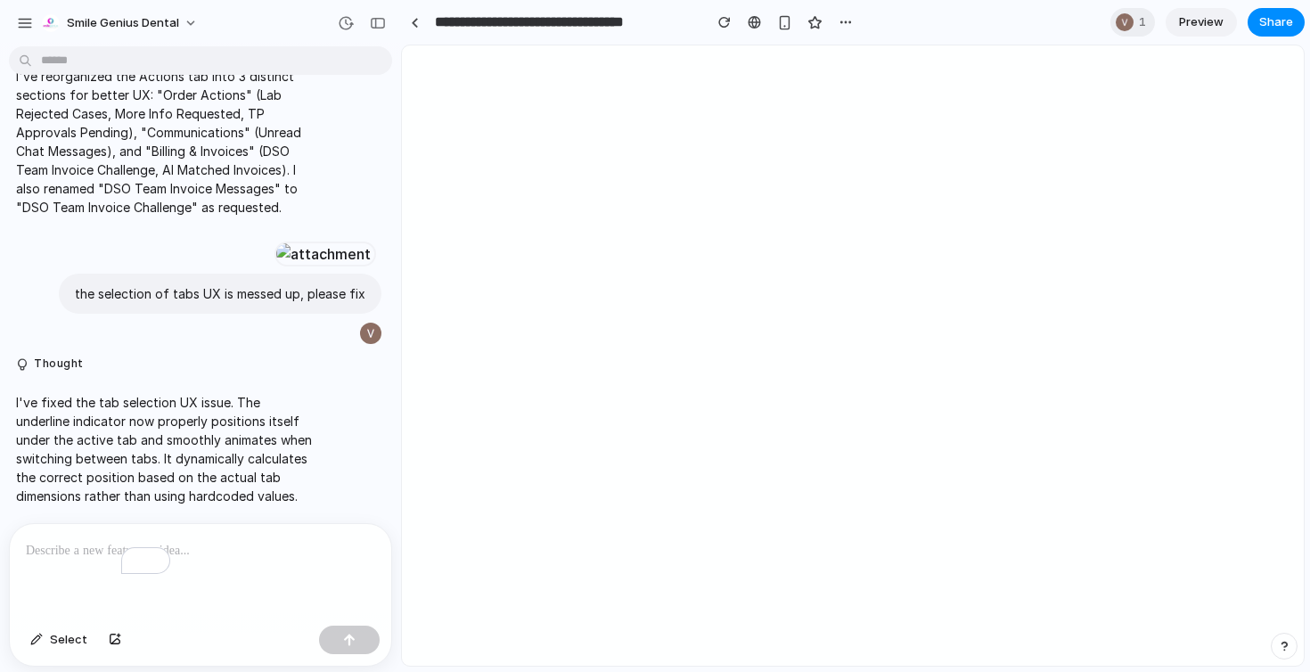
scroll to position [4354, 0]
click at [12, 20] on button "button" at bounding box center [25, 23] width 27 height 27
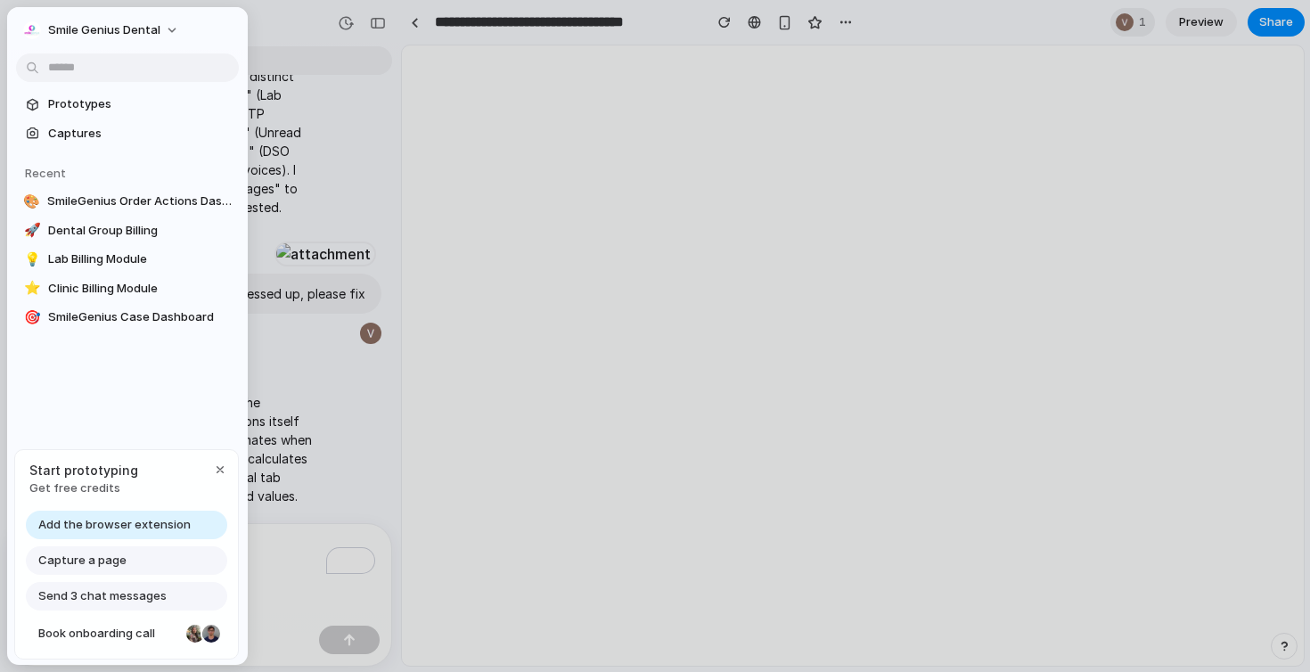
click at [48, 102] on span "Prototypes" at bounding box center [140, 104] width 184 height 18
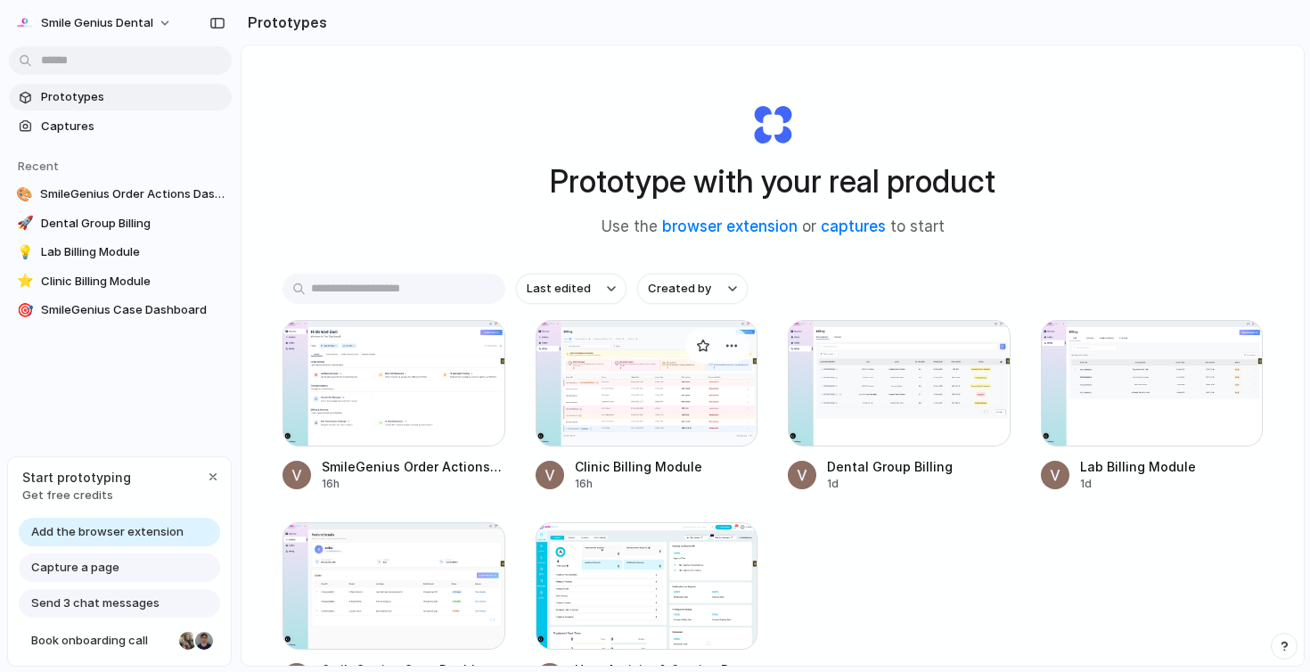
click at [618, 376] on div at bounding box center [646, 383] width 223 height 127
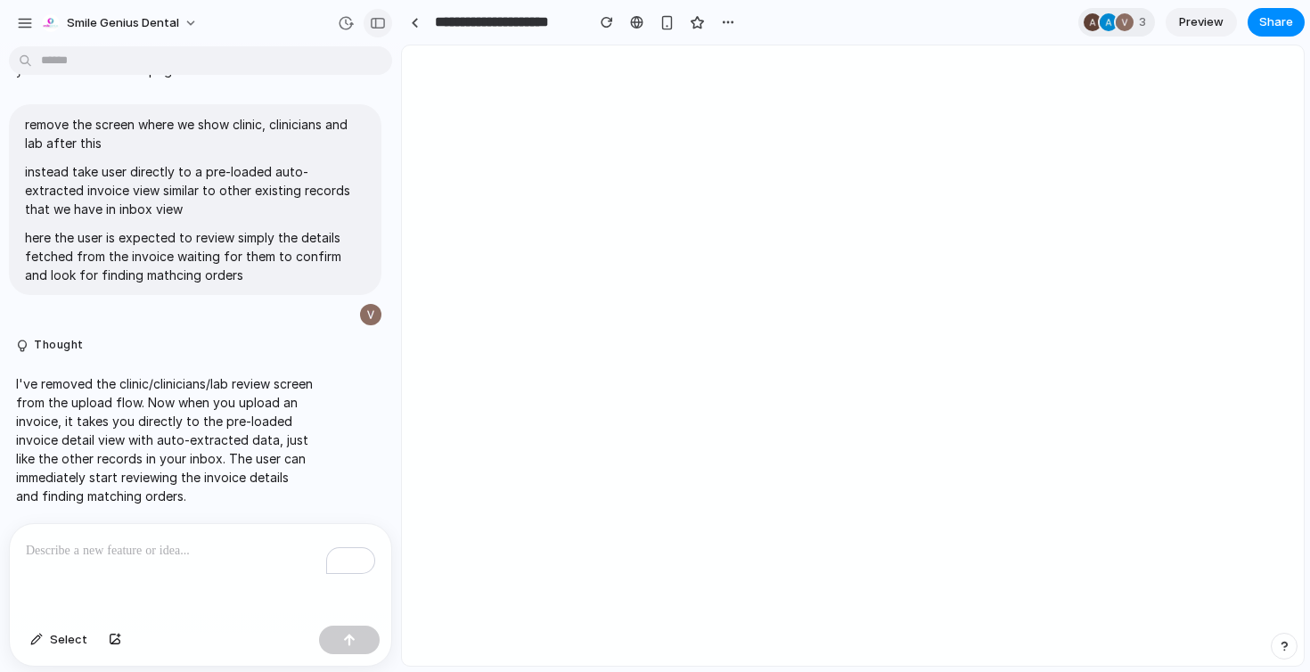
click at [369, 29] on button "button" at bounding box center [377, 23] width 29 height 29
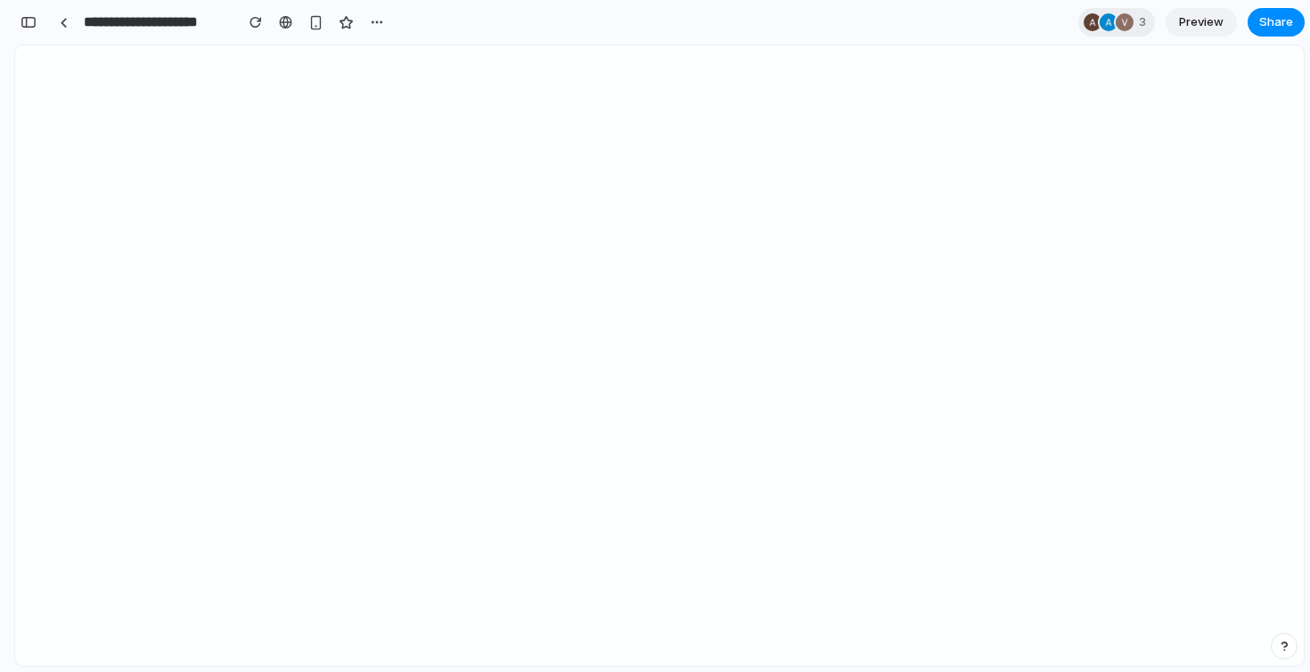
scroll to position [6834, 0]
click at [35, 19] on div "button" at bounding box center [28, 22] width 16 height 12
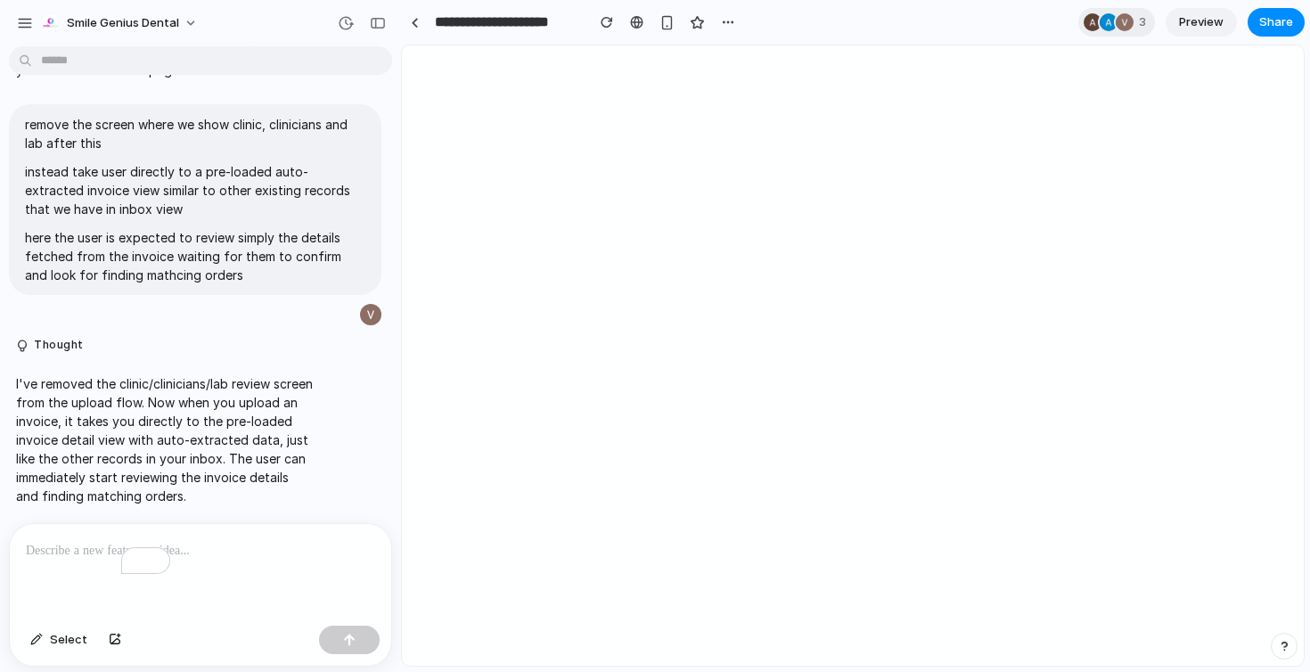
scroll to position [5623, 0]
click at [18, 19] on div "button" at bounding box center [25, 23] width 16 height 16
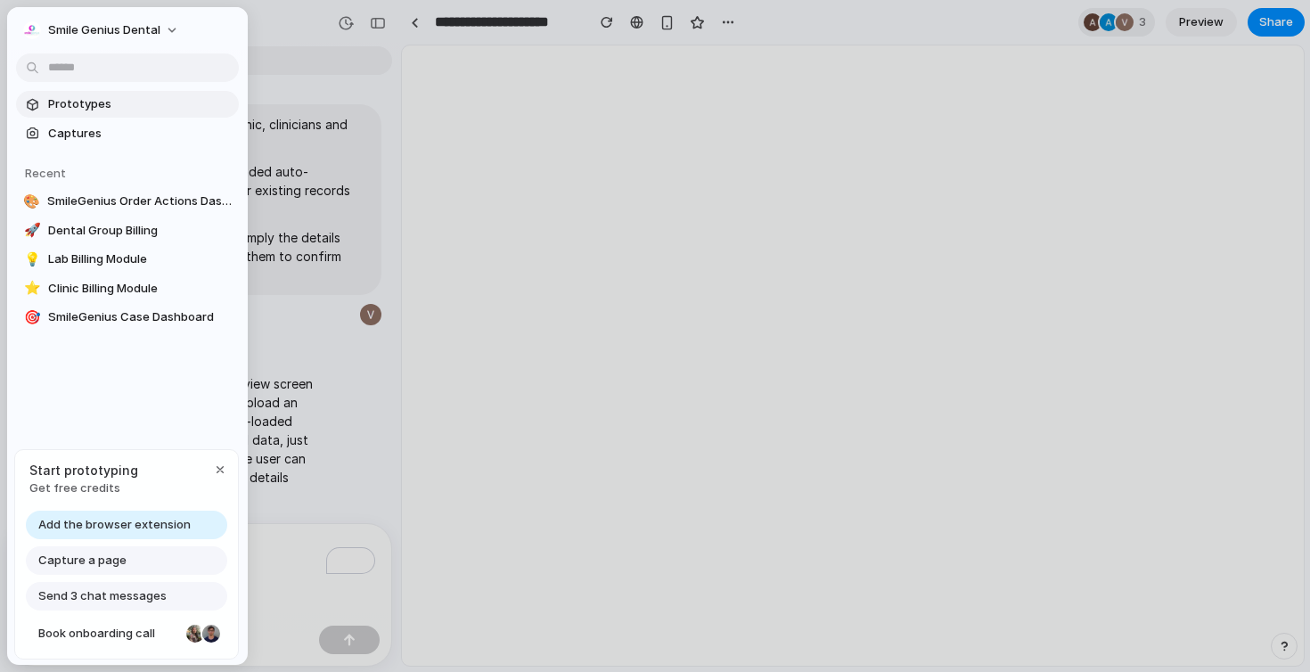
click at [50, 117] on section "Prototypes Captures" at bounding box center [127, 117] width 241 height 60
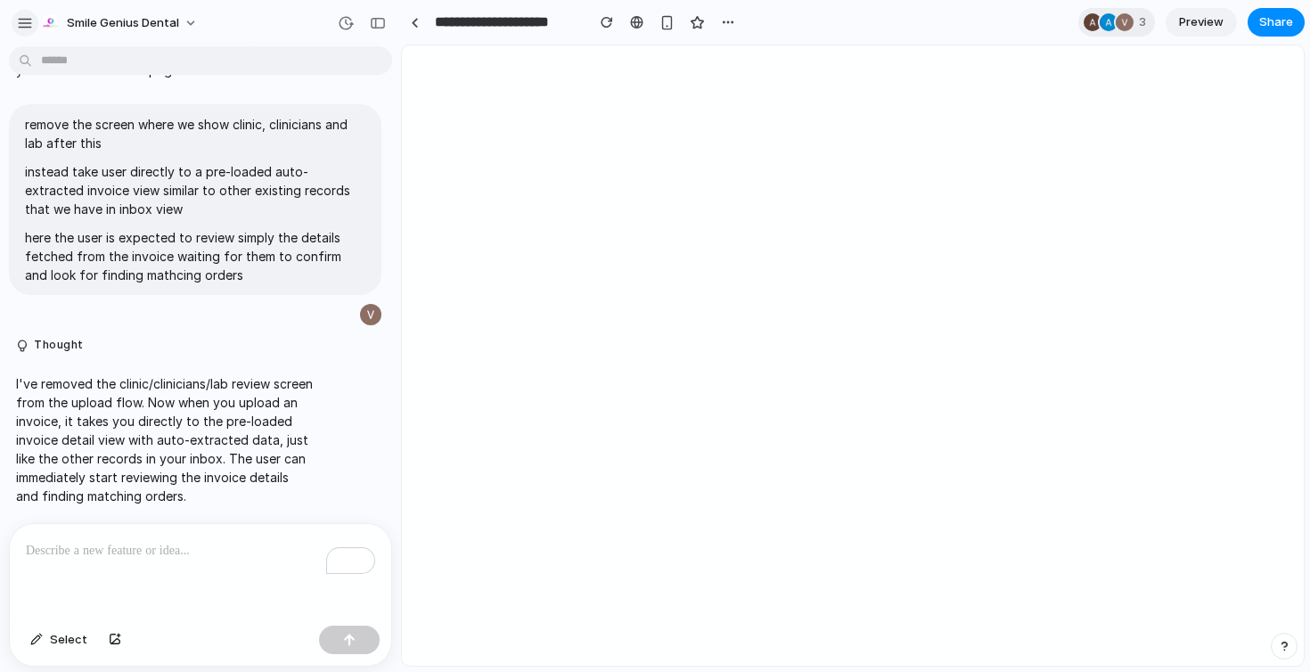
click at [25, 17] on div "button" at bounding box center [25, 23] width 16 height 16
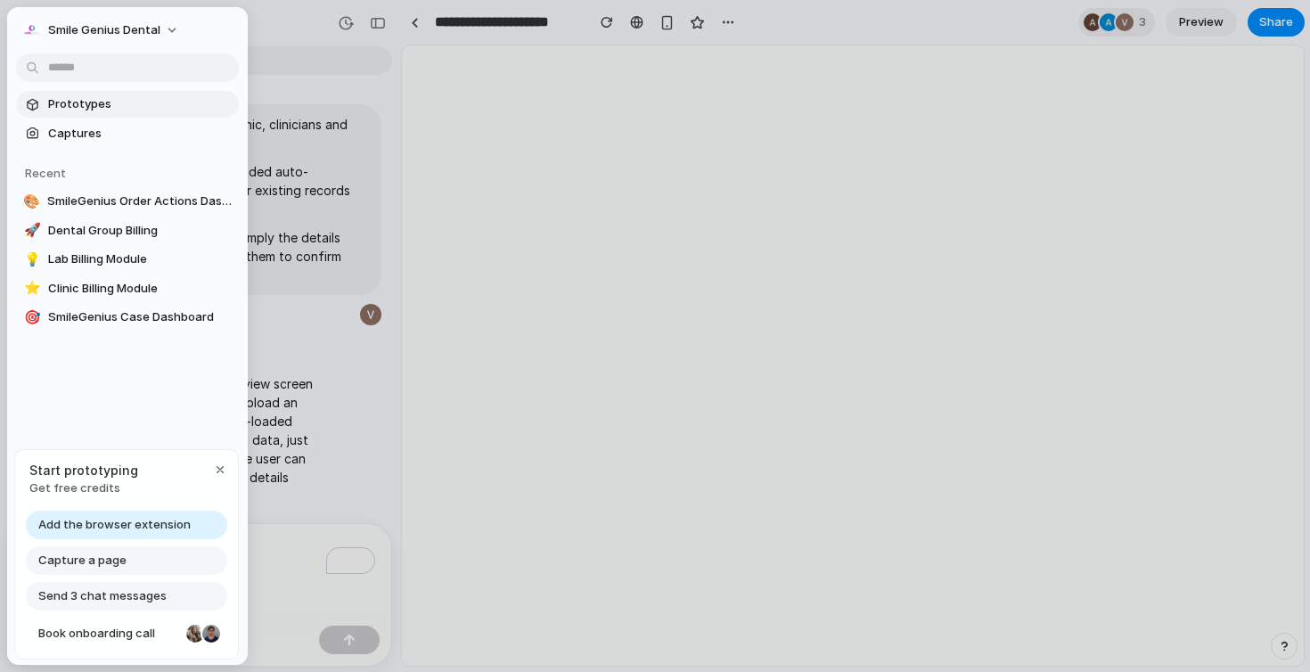
click at [59, 102] on span "Prototypes" at bounding box center [140, 104] width 184 height 18
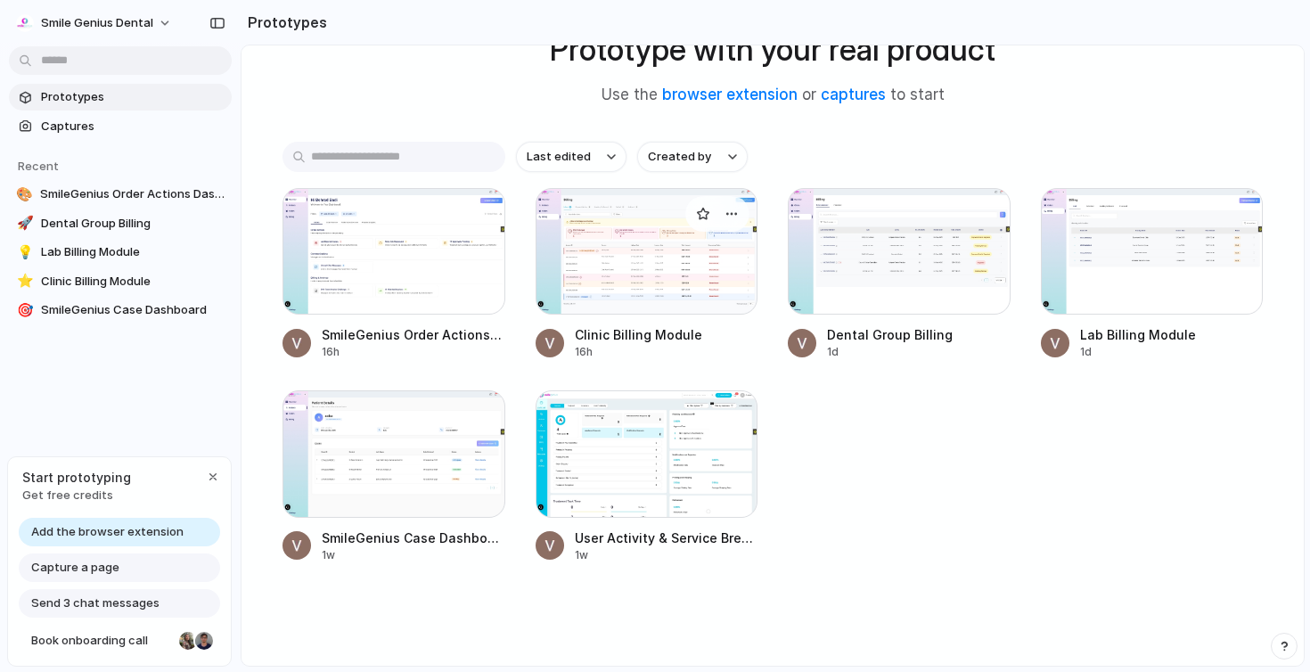
scroll to position [85, 0]
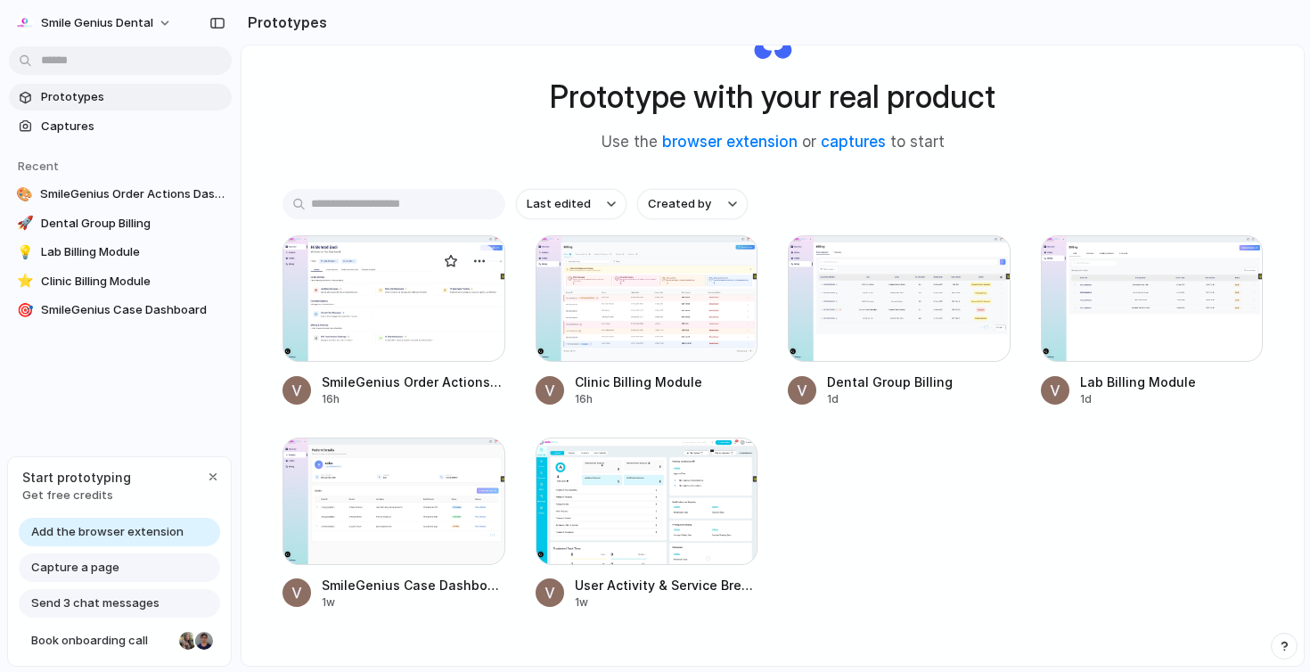
click at [413, 342] on div at bounding box center [393, 298] width 223 height 127
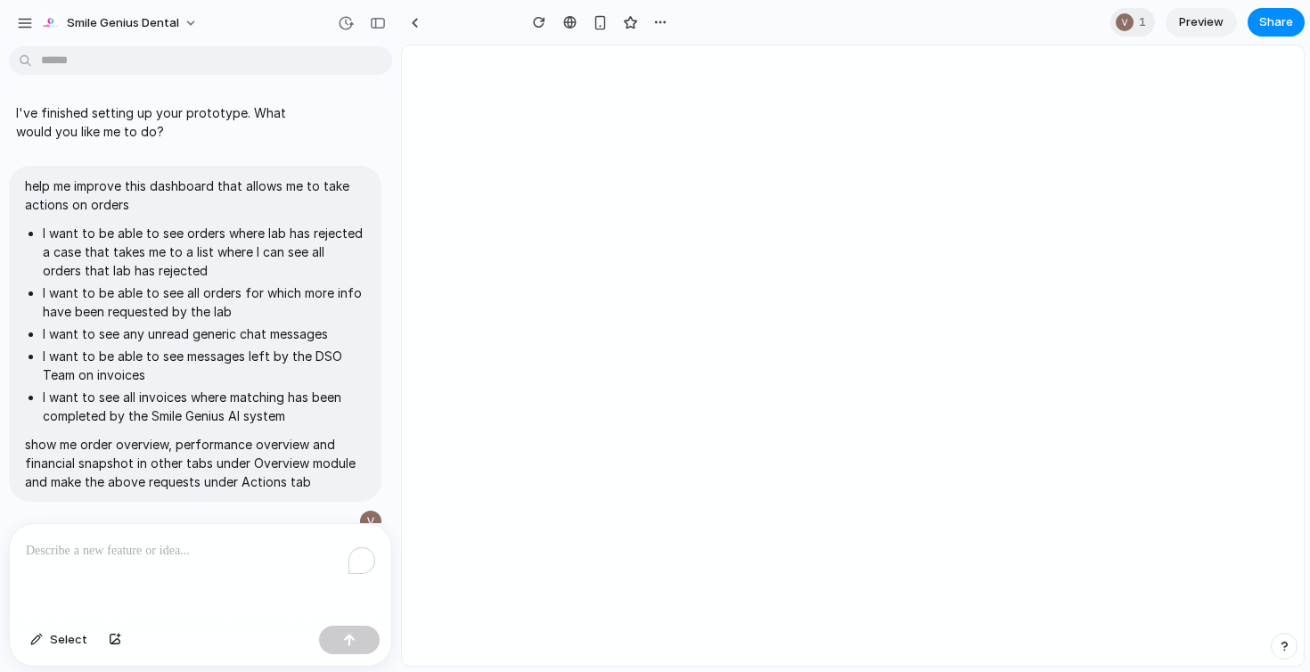
scroll to position [4354, 0]
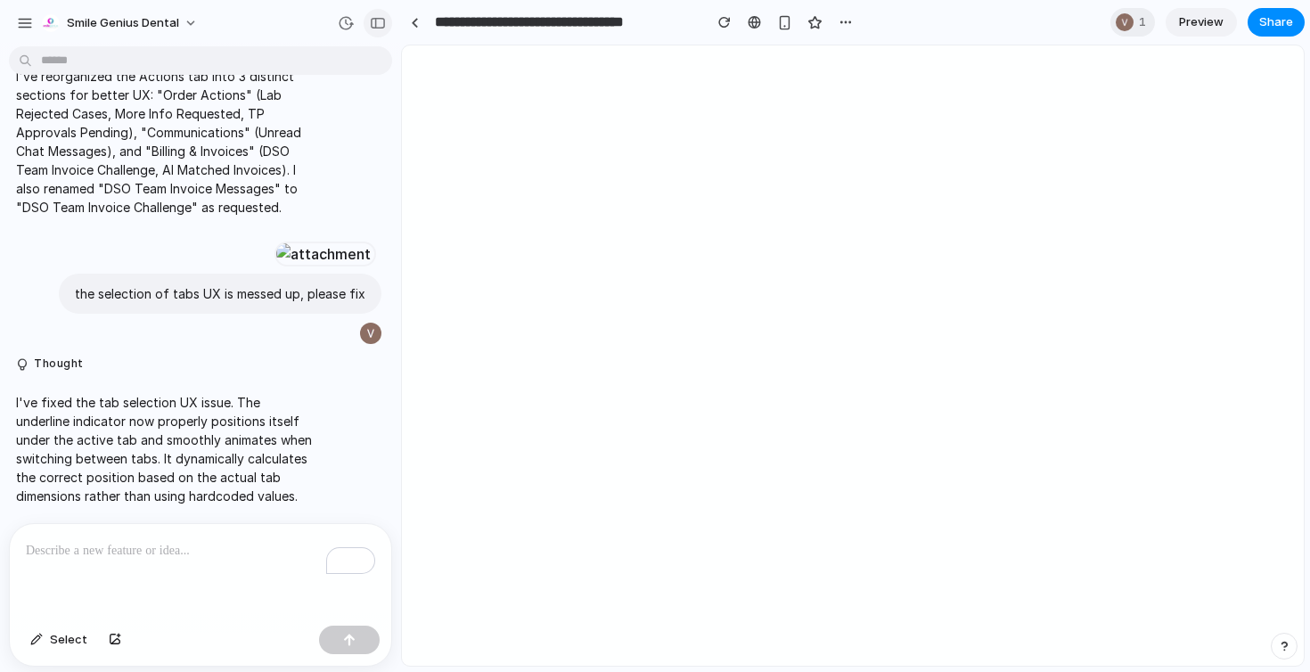
click at [375, 32] on button "button" at bounding box center [377, 23] width 29 height 29
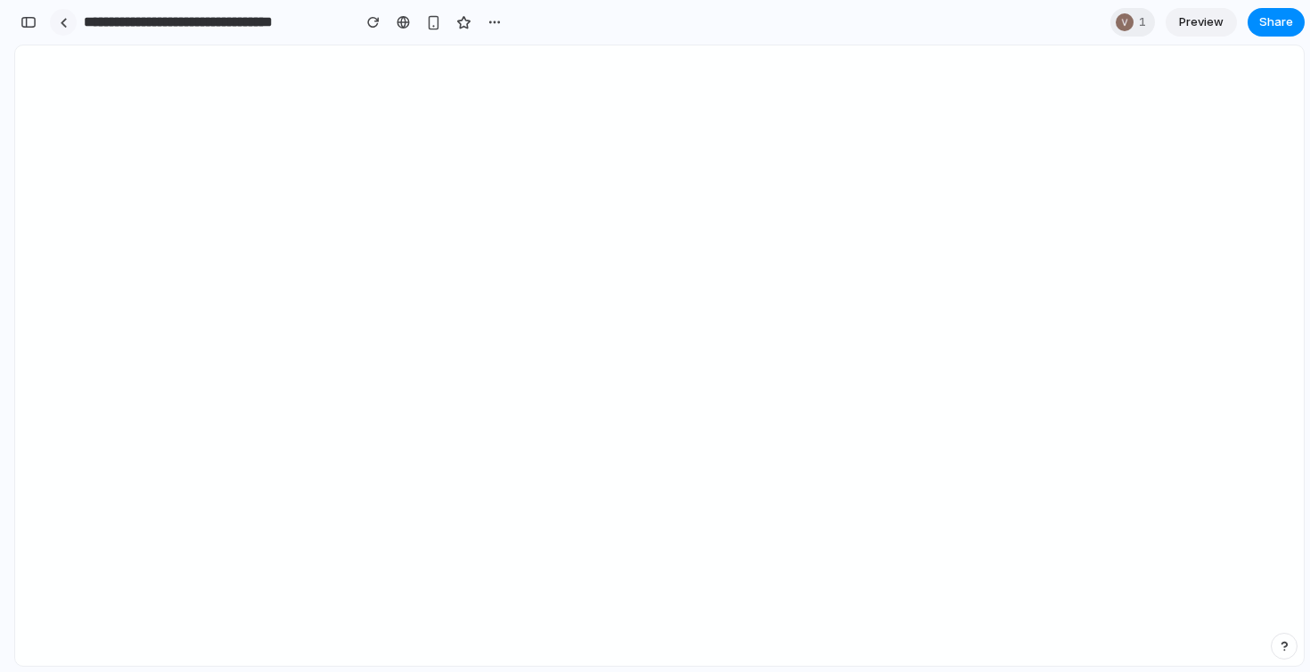
click at [58, 28] on link at bounding box center [63, 22] width 27 height 27
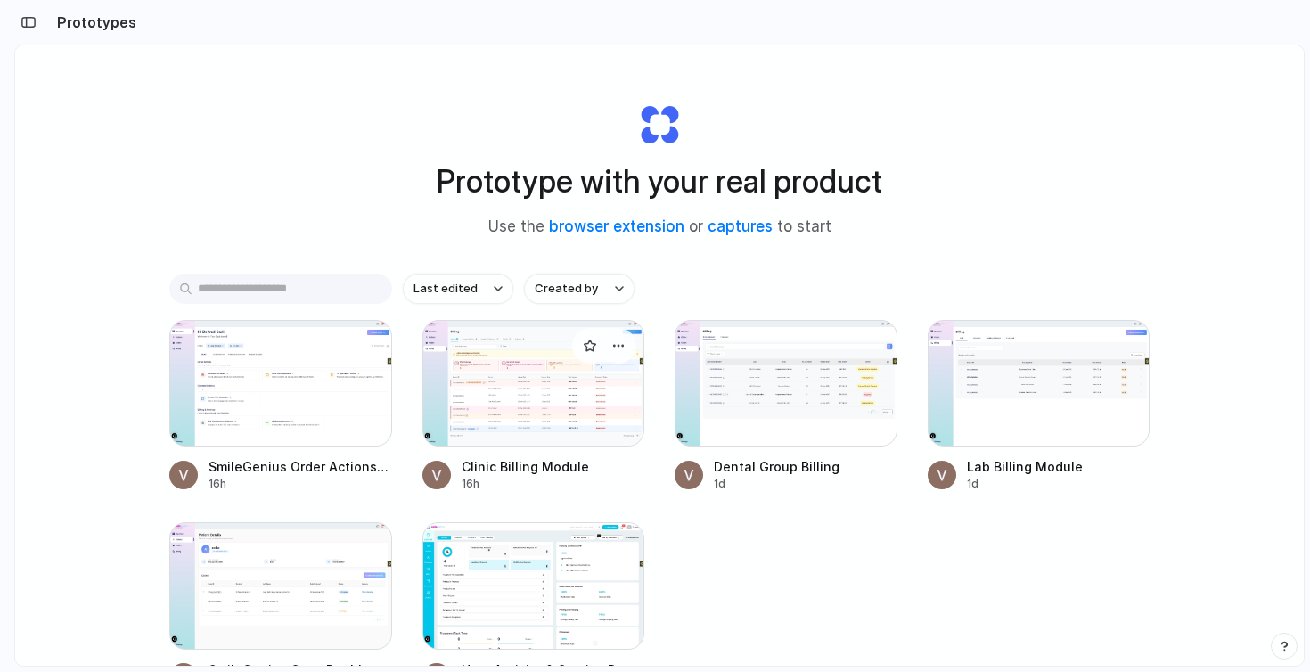
click at [618, 373] on div at bounding box center [533, 383] width 223 height 127
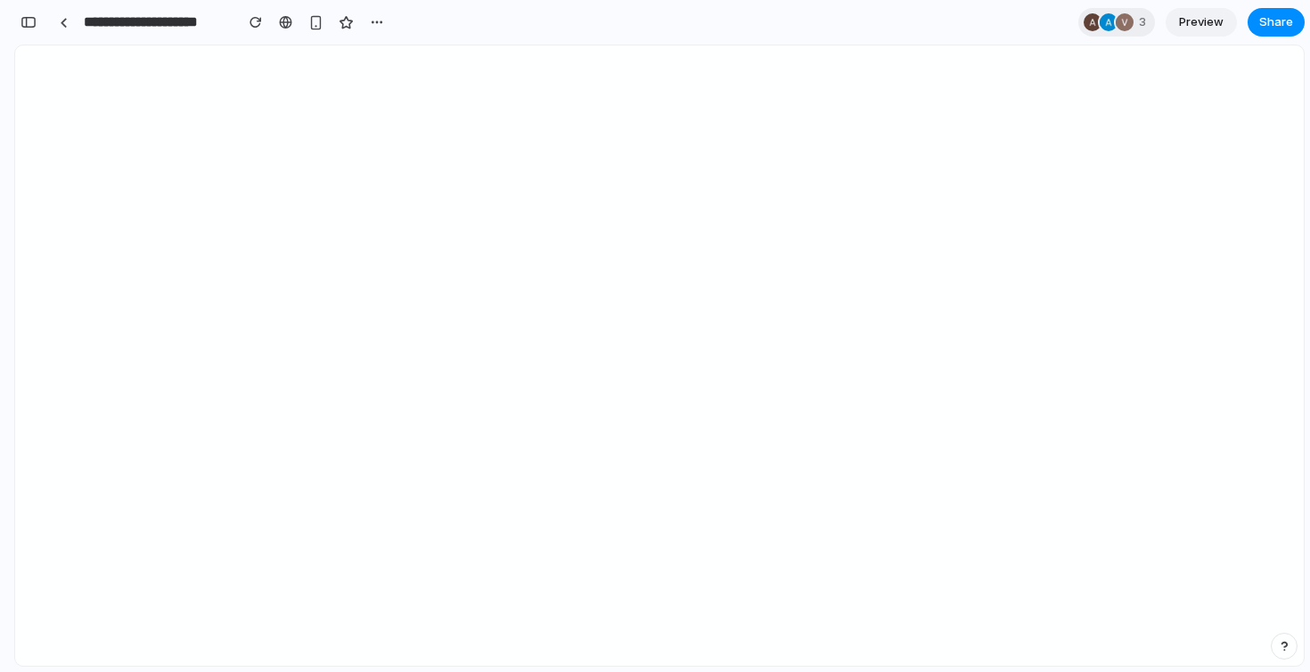
scroll to position [10256, 0]
click at [64, 23] on div at bounding box center [64, 23] width 8 height 10
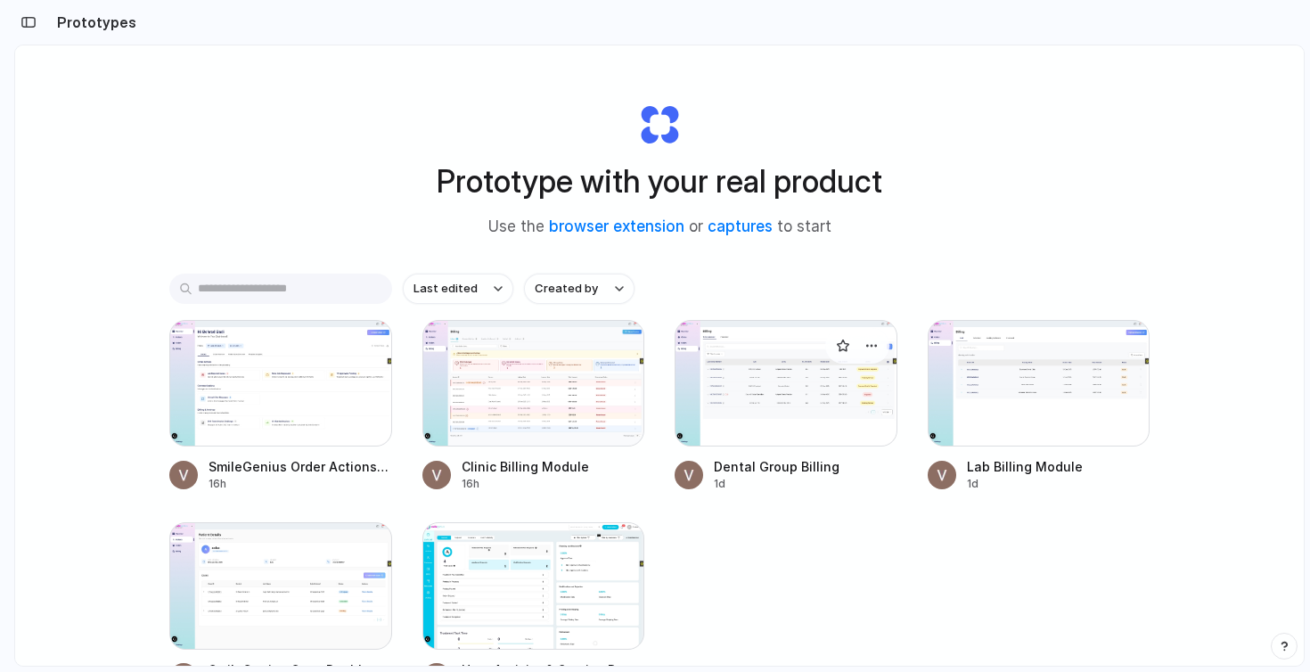
click at [762, 406] on div at bounding box center [785, 383] width 223 height 127
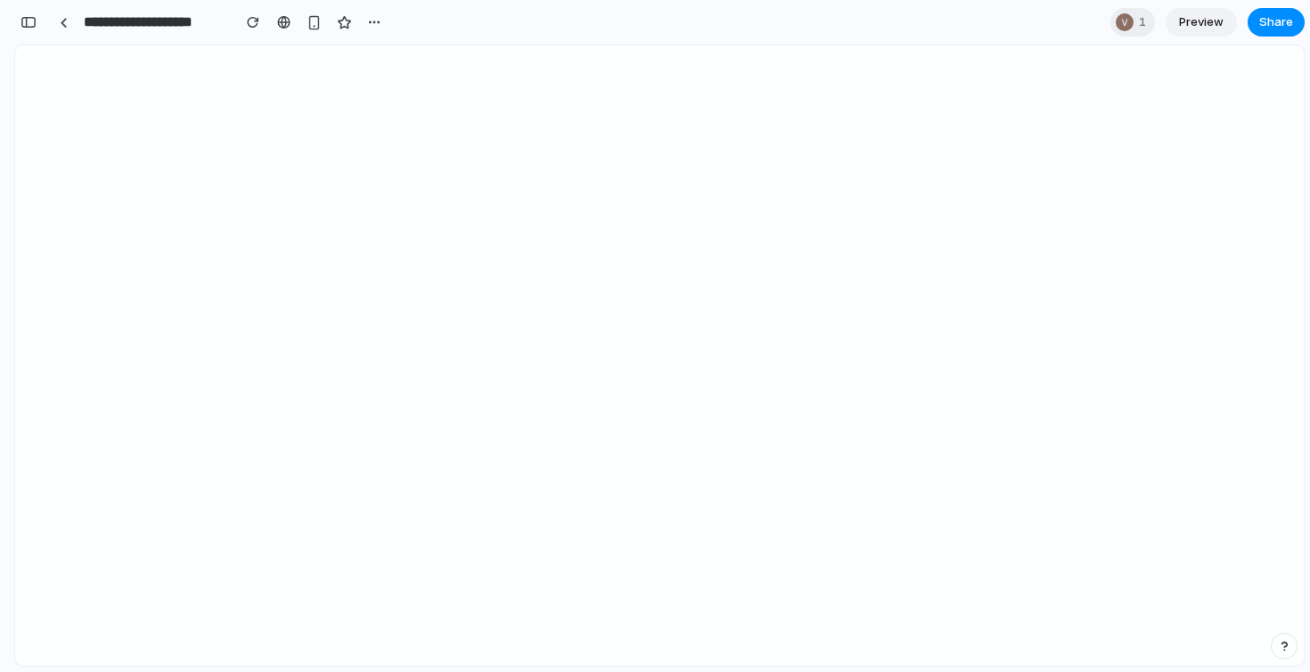
scroll to position [5517, 0]
click at [45, 24] on div "**********" at bounding box center [200, 22] width 373 height 39
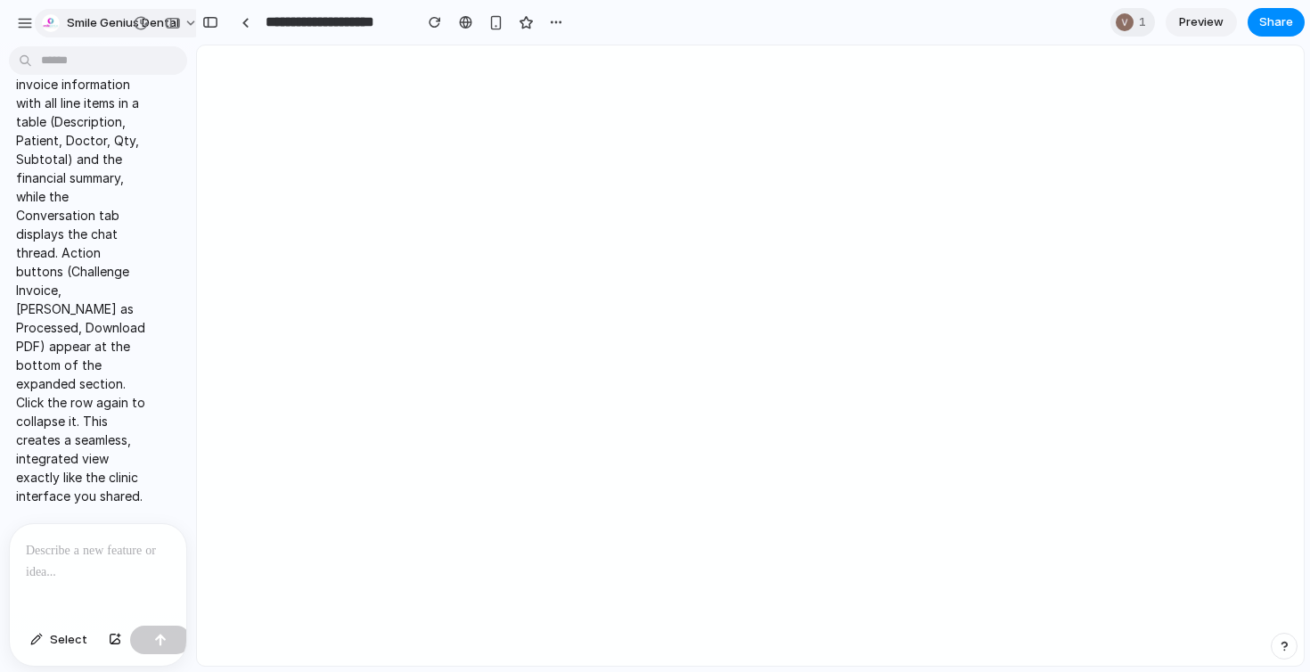
scroll to position [0, 0]
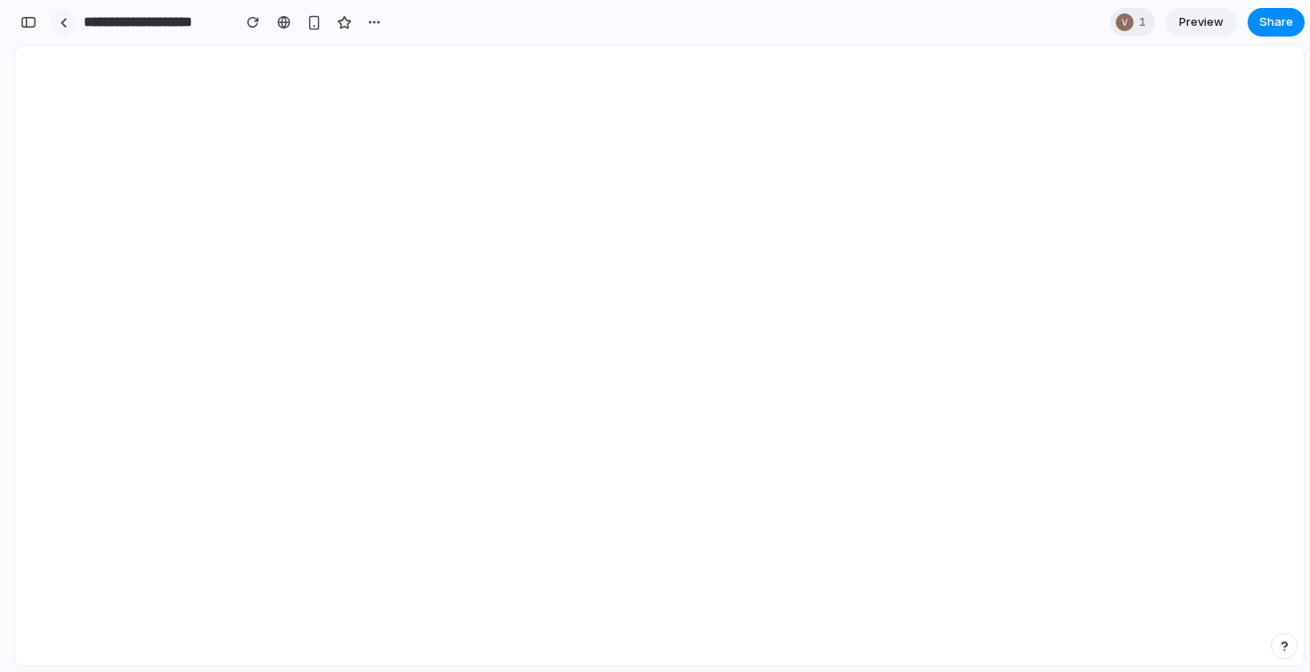
click at [68, 23] on link at bounding box center [63, 22] width 27 height 27
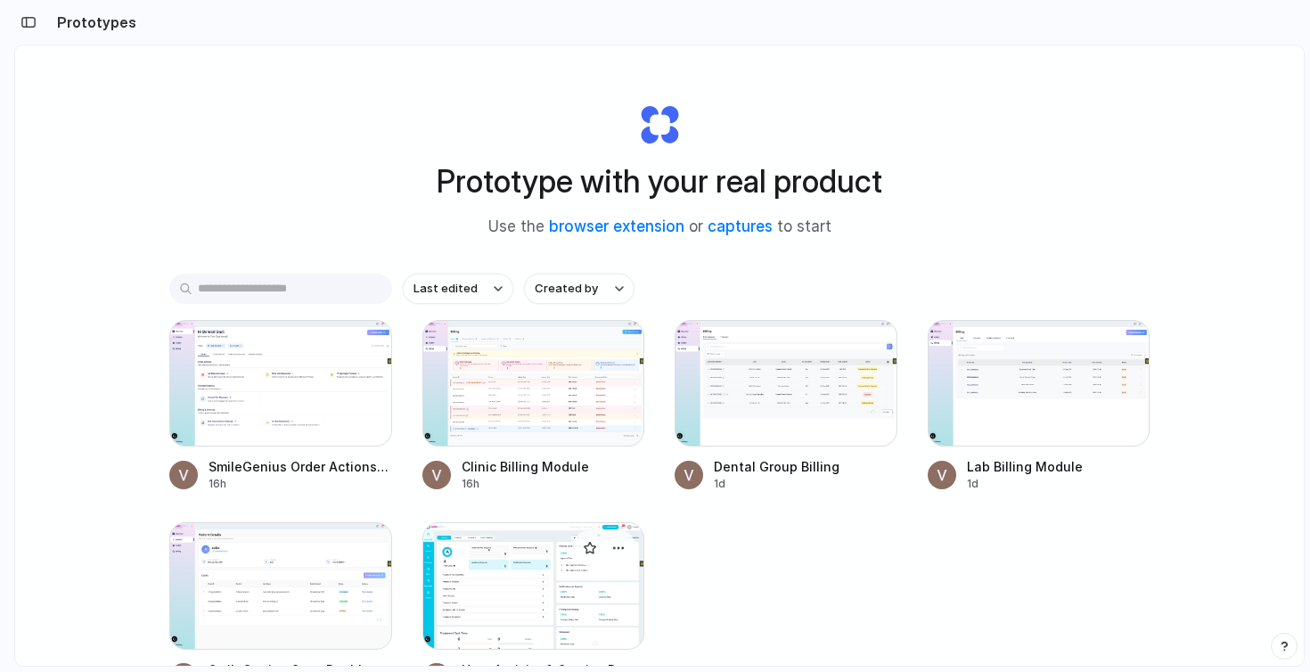
scroll to position [140, 0]
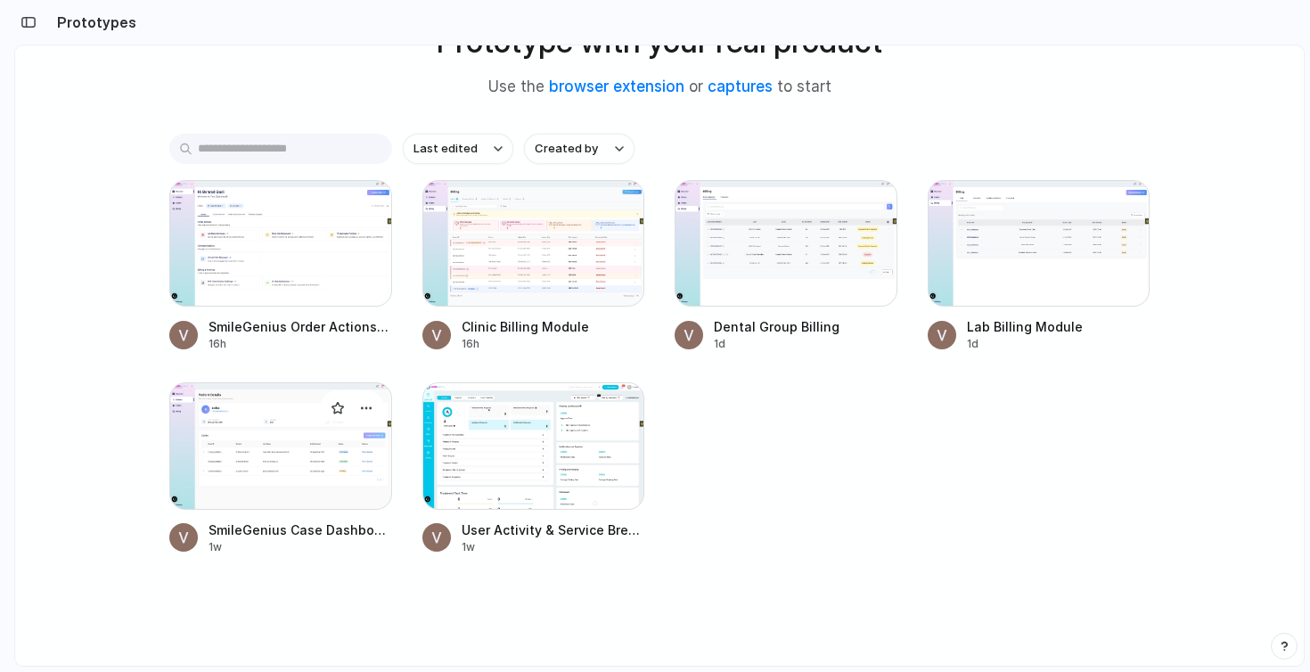
click at [332, 481] on div at bounding box center [280, 445] width 223 height 127
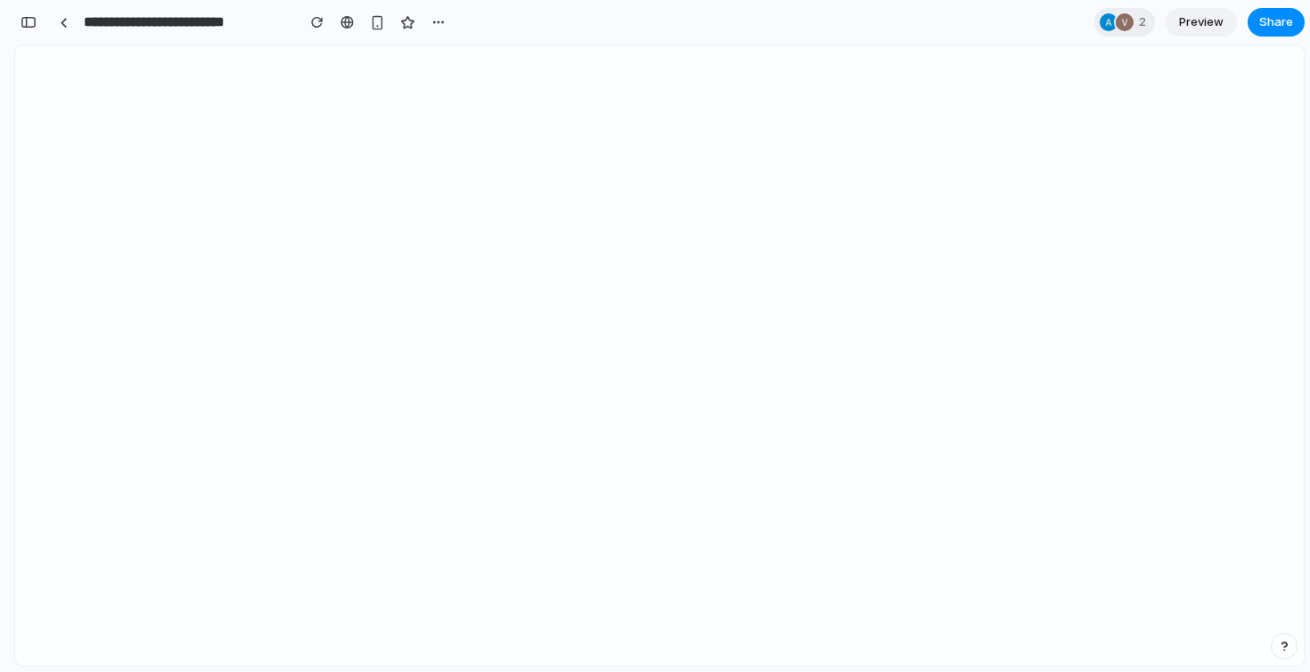
scroll to position [1034, 0]
click at [57, 24] on link at bounding box center [63, 22] width 27 height 27
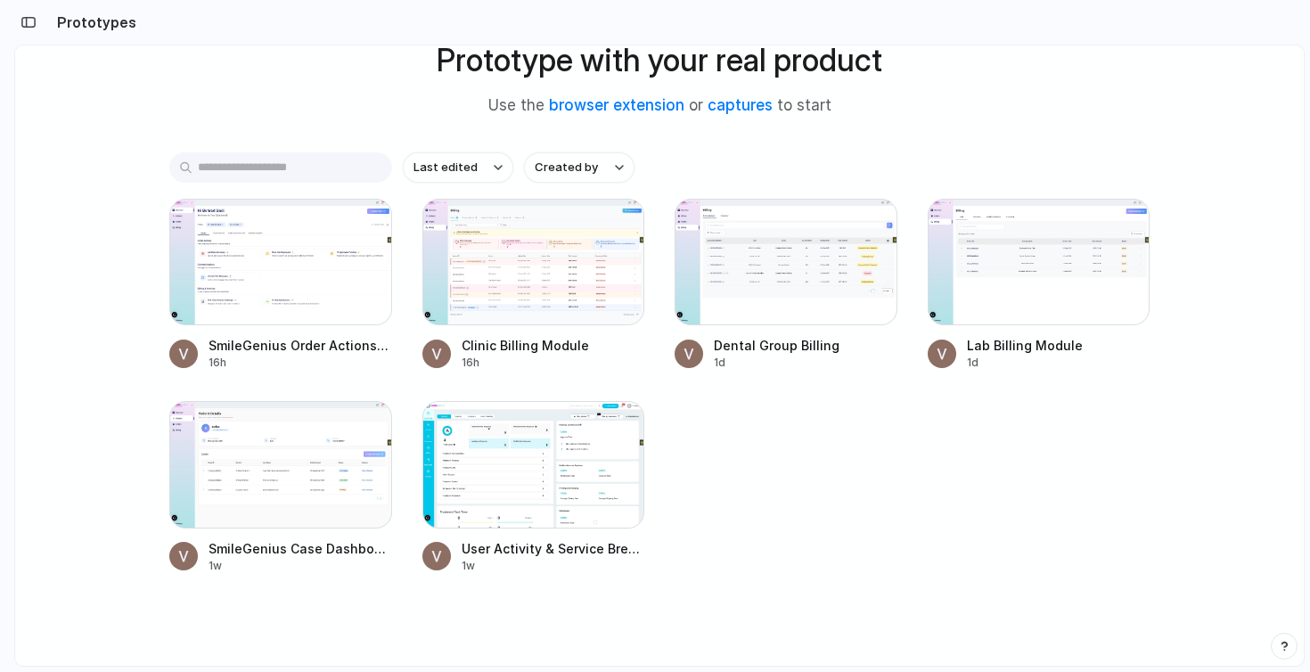
scroll to position [140, 0]
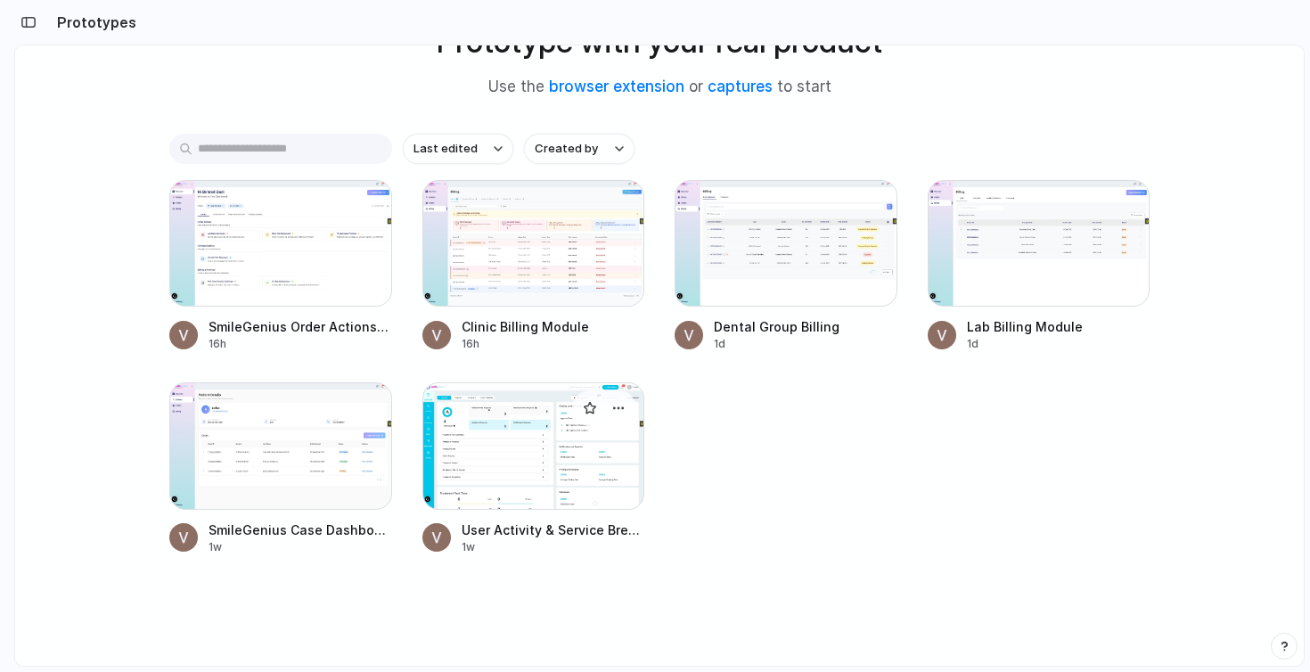
click at [494, 492] on div at bounding box center [533, 445] width 223 height 127
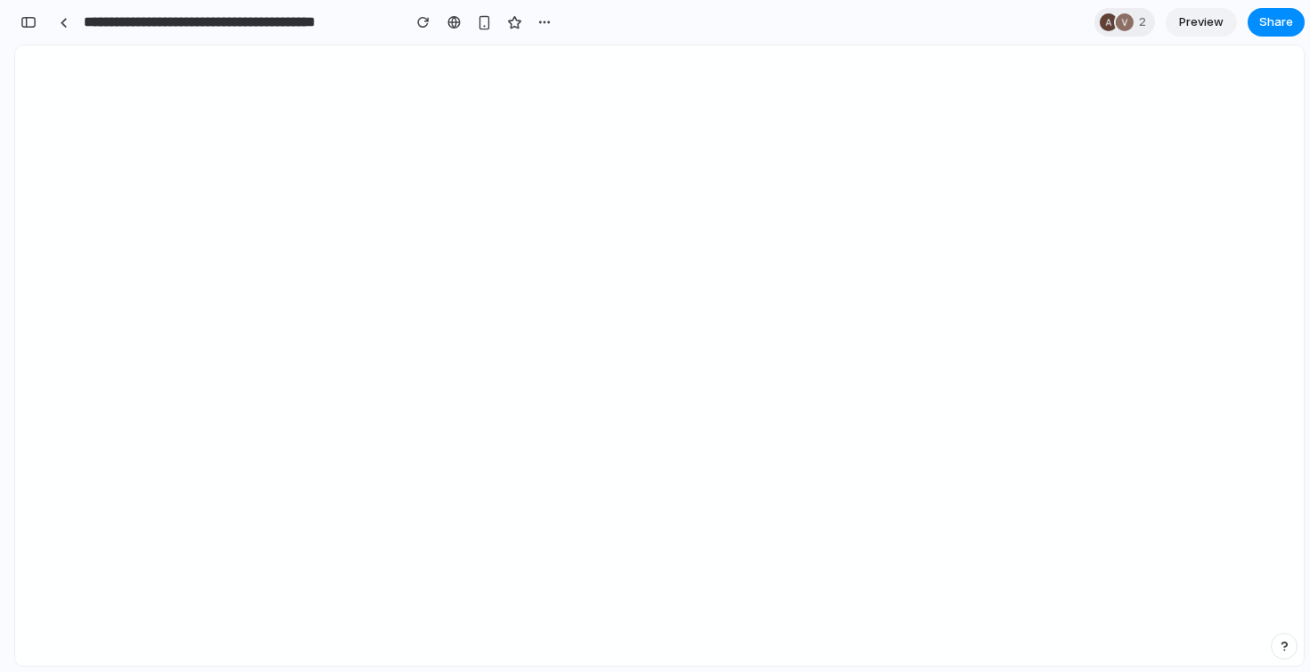
scroll to position [1604, 0]
click at [294, 27] on div "**********" at bounding box center [192, 22] width 385 height 32
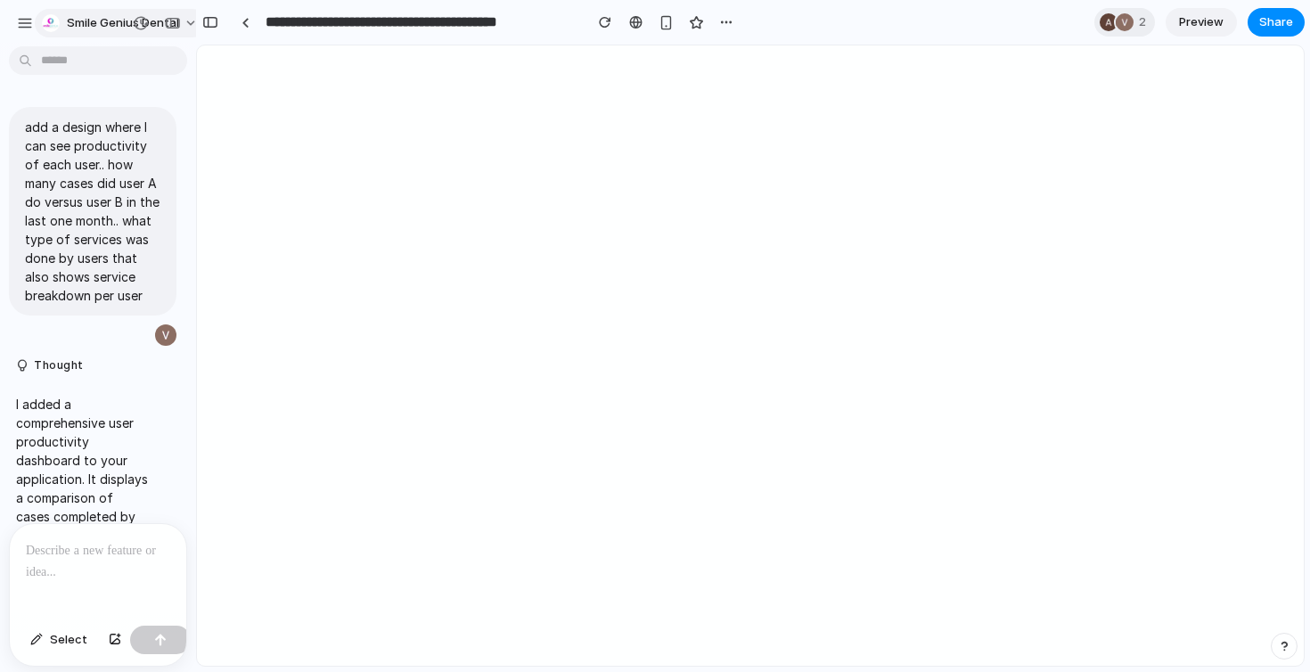
scroll to position [1604, 0]
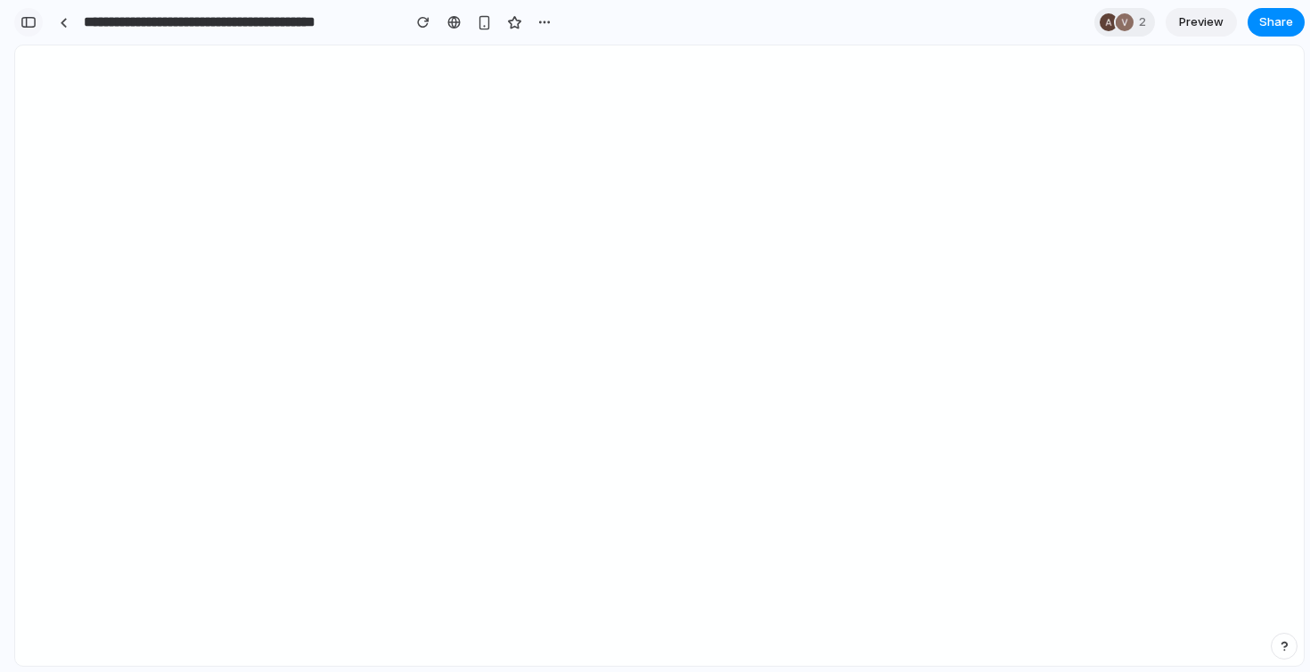
click at [30, 20] on div "button" at bounding box center [28, 22] width 16 height 12
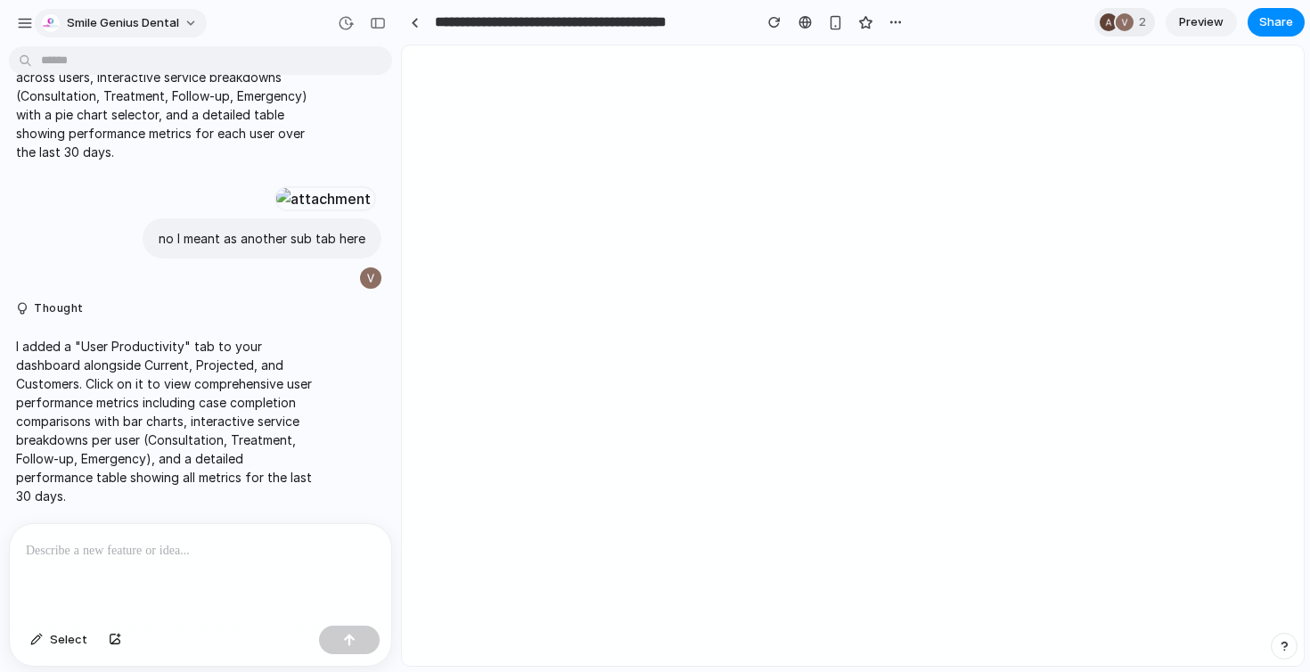
scroll to position [732, 0]
click at [28, 24] on div "button" at bounding box center [25, 23] width 16 height 16
click at [80, 18] on span "Smile Genius Dental" at bounding box center [123, 23] width 112 height 18
click at [80, 18] on div "Settings Invite members Change theme Sign out" at bounding box center [655, 336] width 1310 height 672
click at [402, 26] on link at bounding box center [414, 22] width 27 height 27
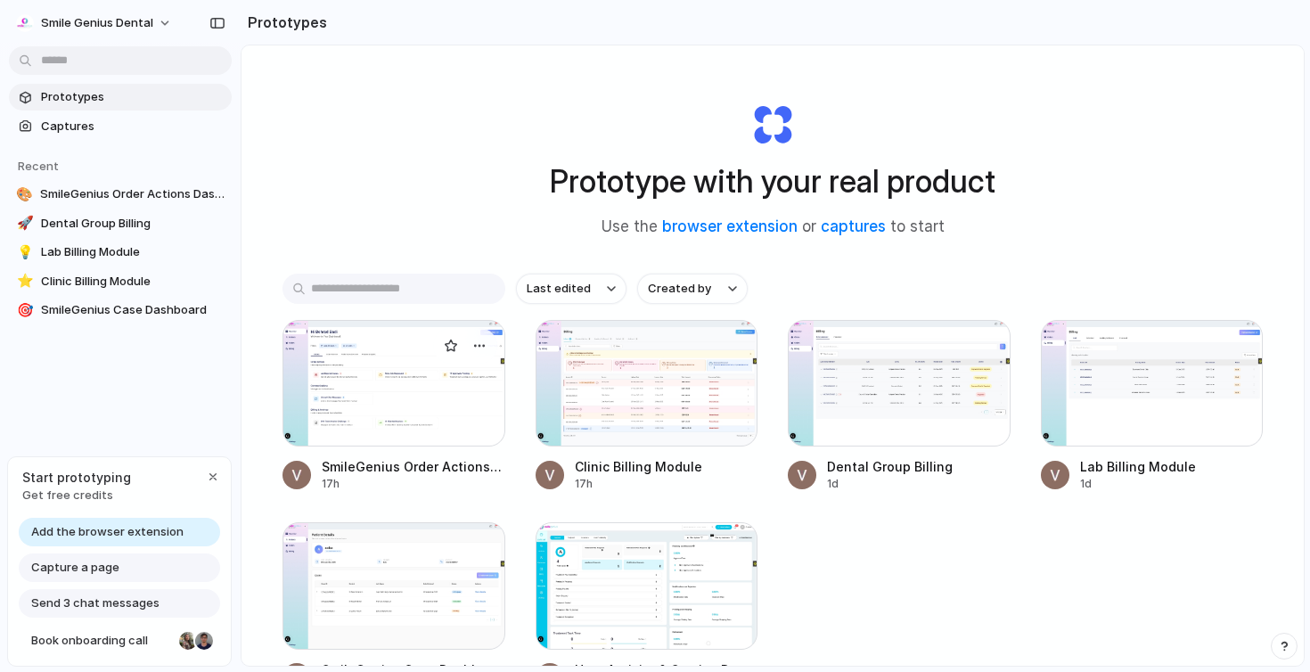
click at [440, 422] on div at bounding box center [393, 383] width 223 height 127
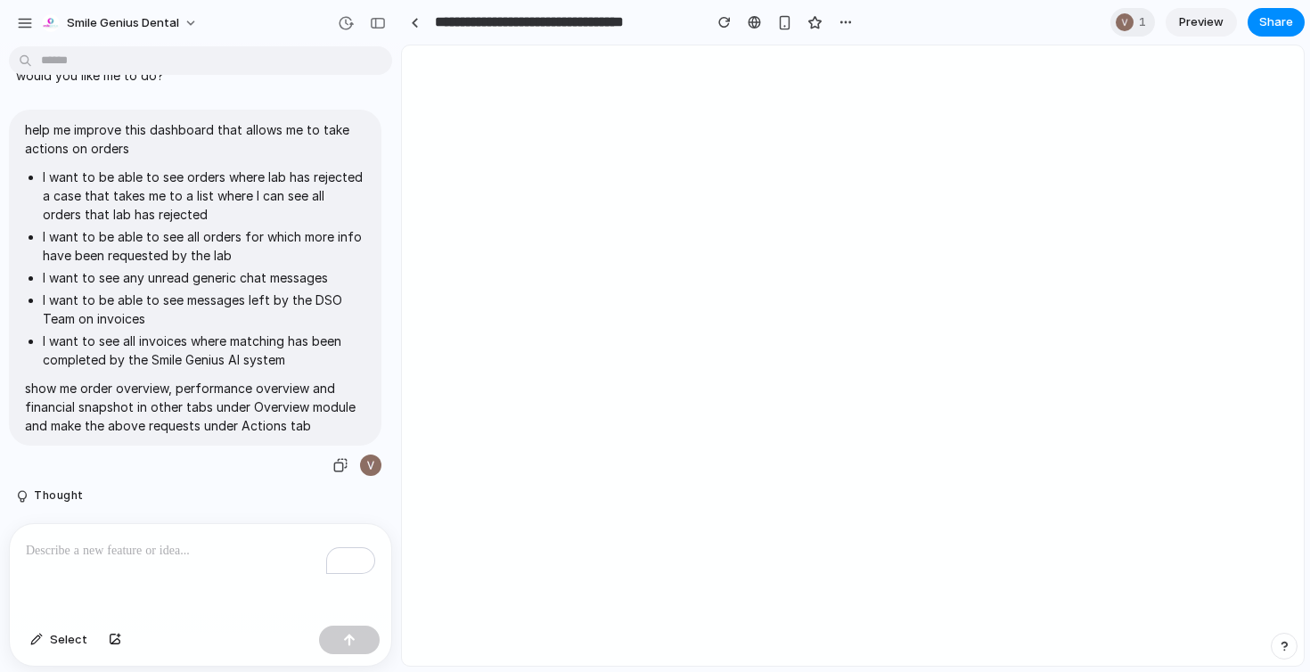
scroll to position [51, 0]
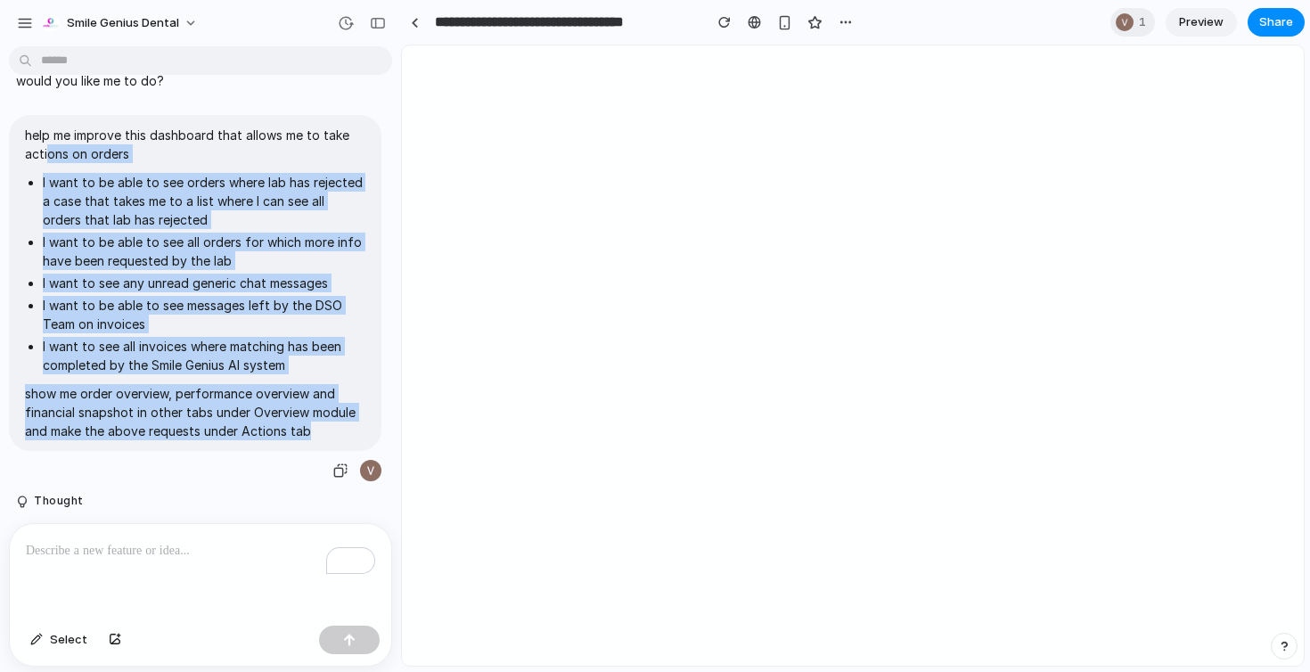
drag, startPoint x: 45, startPoint y: 150, endPoint x: 314, endPoint y: 457, distance: 408.5
click at [316, 457] on div "help me improve this dashboard that allows me to take actions on orders I want …" at bounding box center [195, 299] width 372 height 368
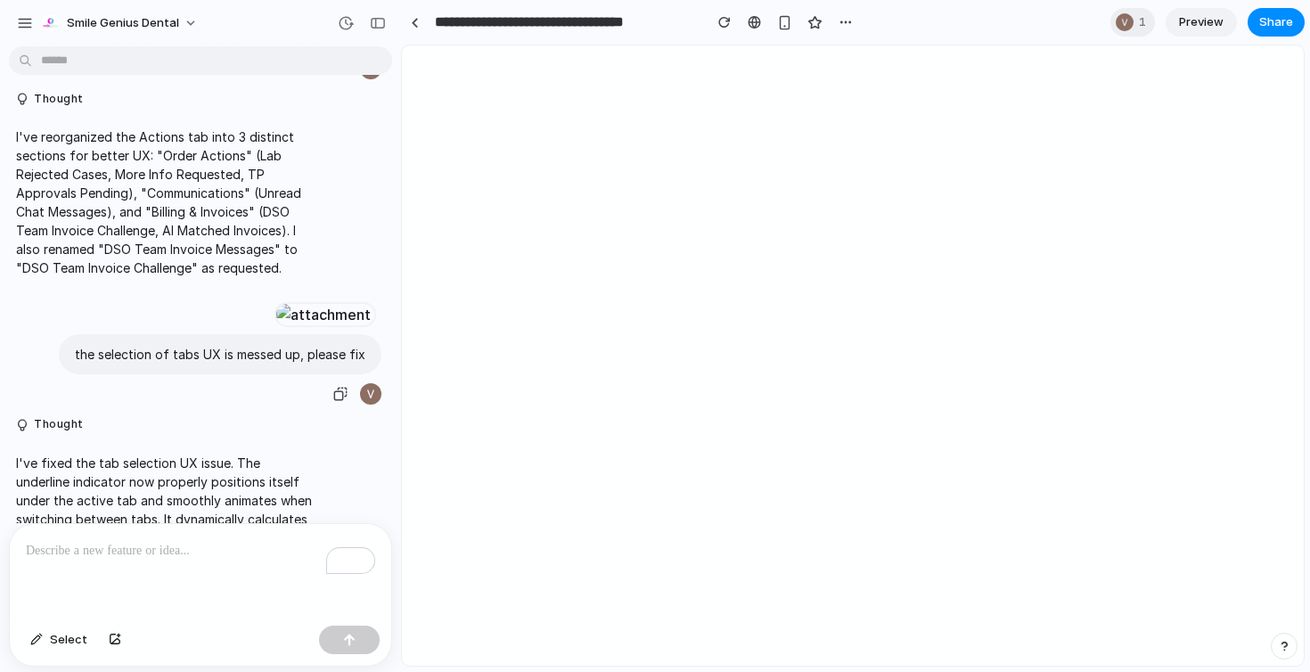
scroll to position [4071, 0]
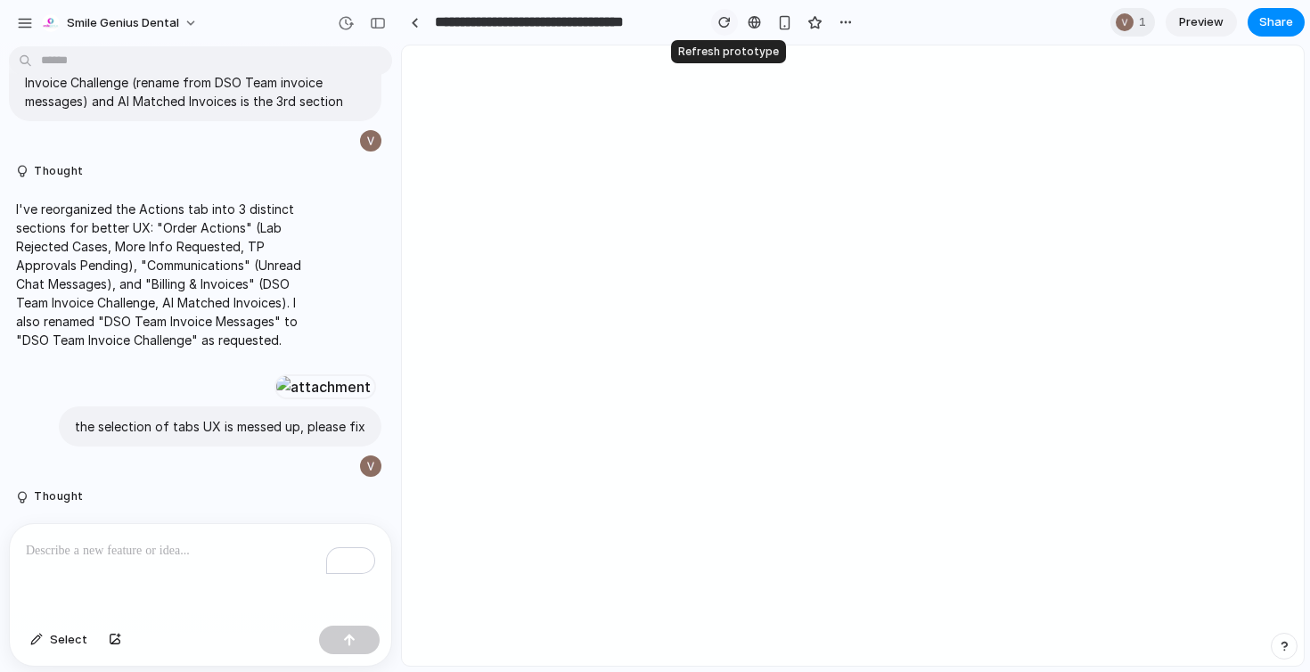
click at [728, 30] on button "button" at bounding box center [724, 22] width 27 height 27
click at [717, 28] on button "button" at bounding box center [724, 22] width 27 height 27
click at [721, 25] on div "button" at bounding box center [724, 22] width 12 height 12
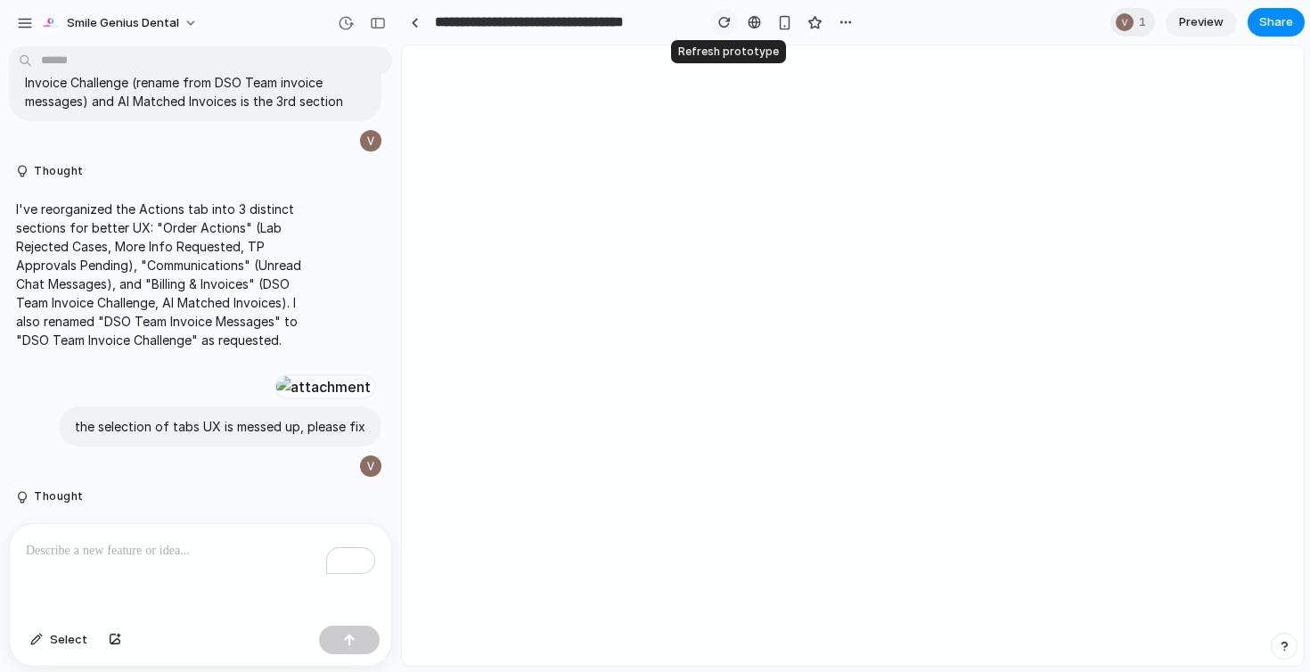
click at [721, 25] on div "button" at bounding box center [724, 22] width 12 height 12
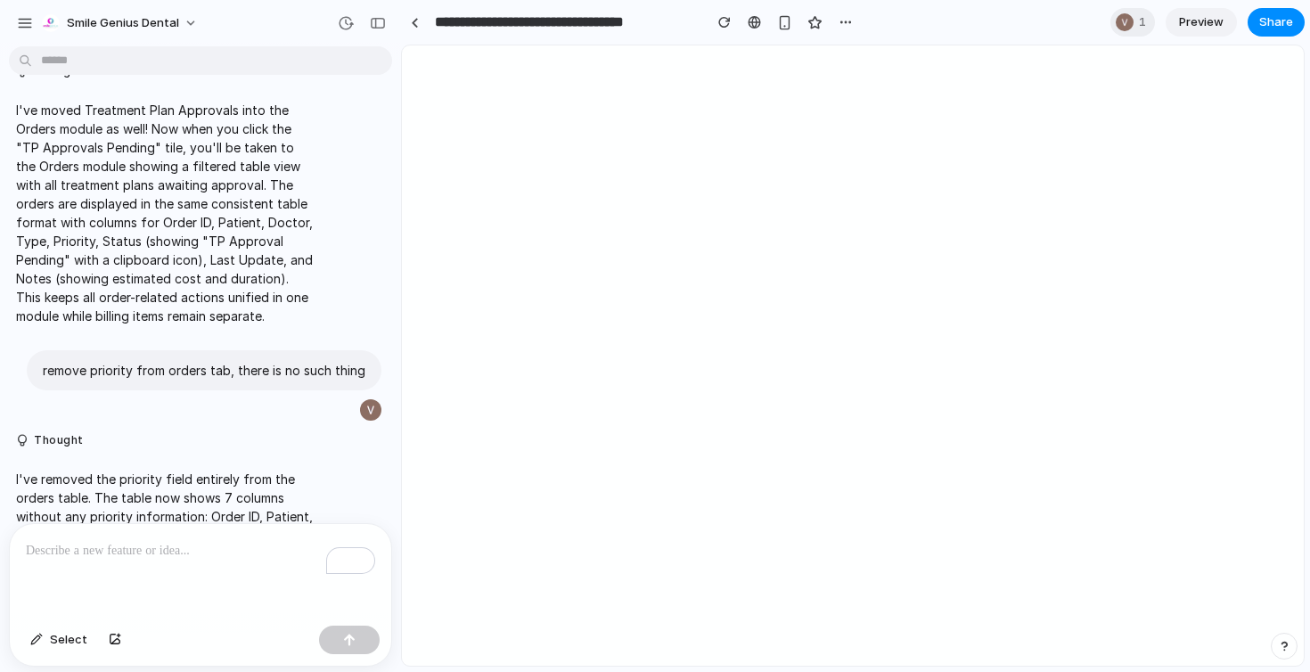
scroll to position [4354, 0]
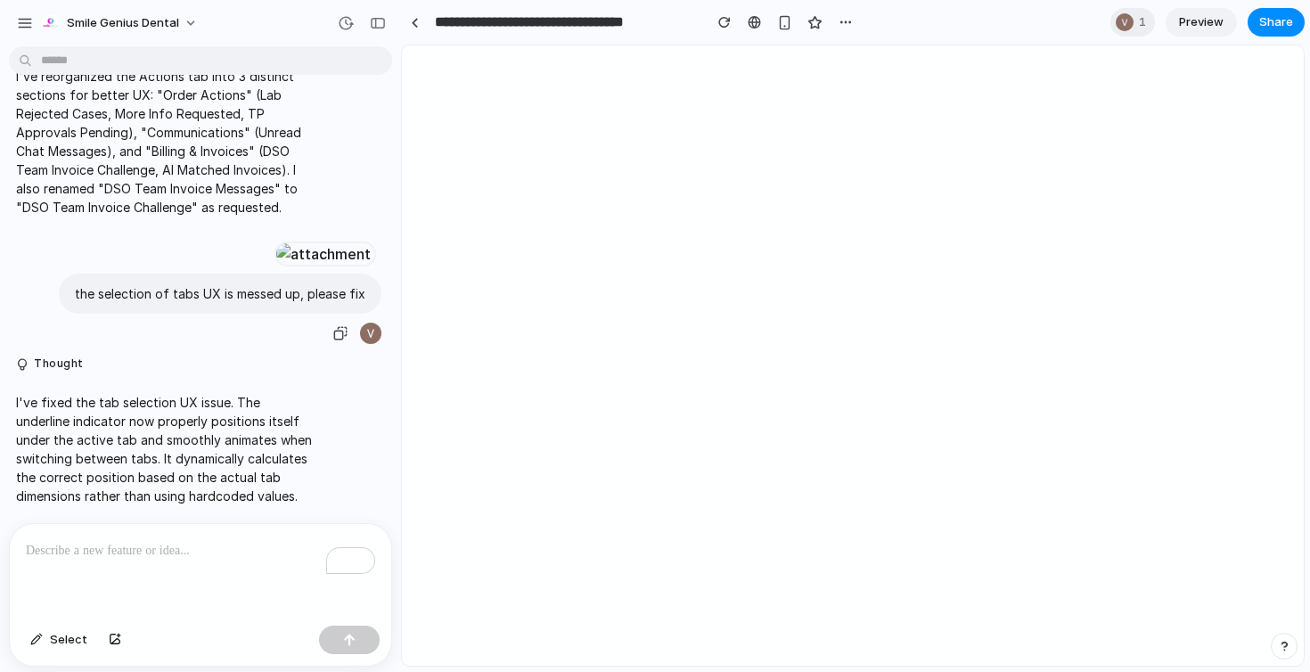
click at [285, 301] on p "the selection of tabs UX is messed up, please fix" at bounding box center [220, 293] width 290 height 19
